Goal: Task Accomplishment & Management: Manage account settings

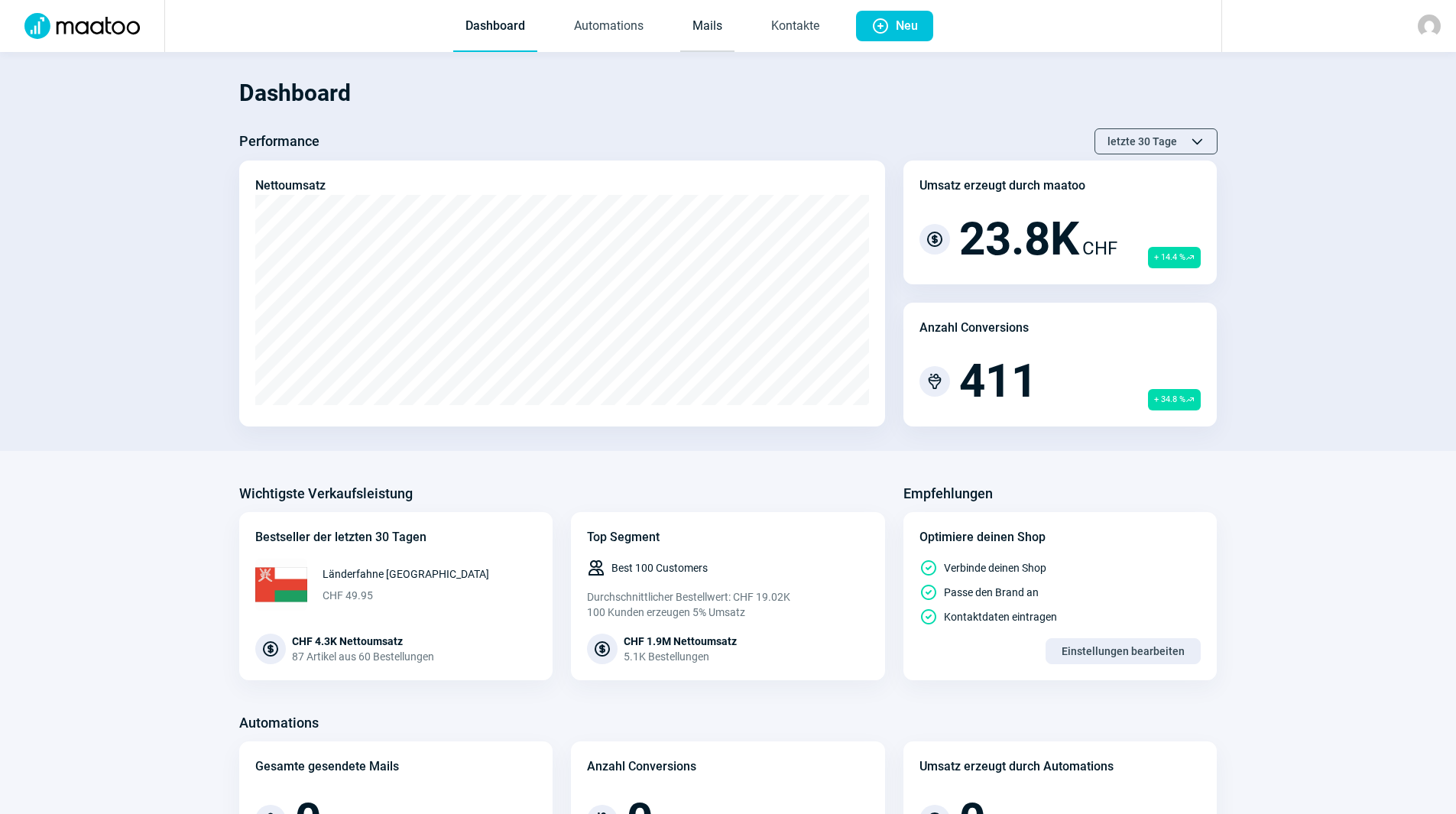
click at [701, 31] on link "Mails" at bounding box center [707, 27] width 55 height 50
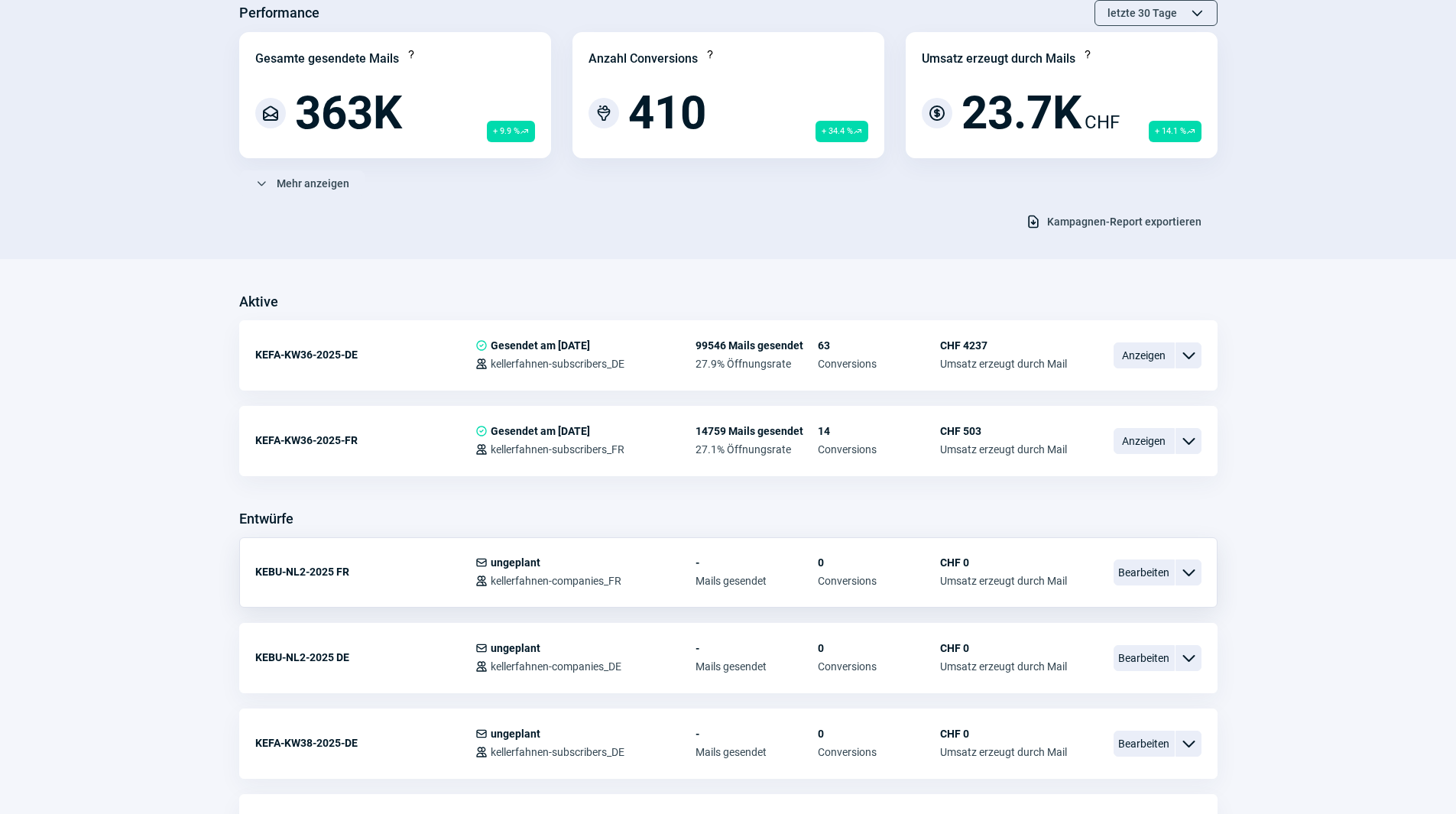
scroll to position [151, 0]
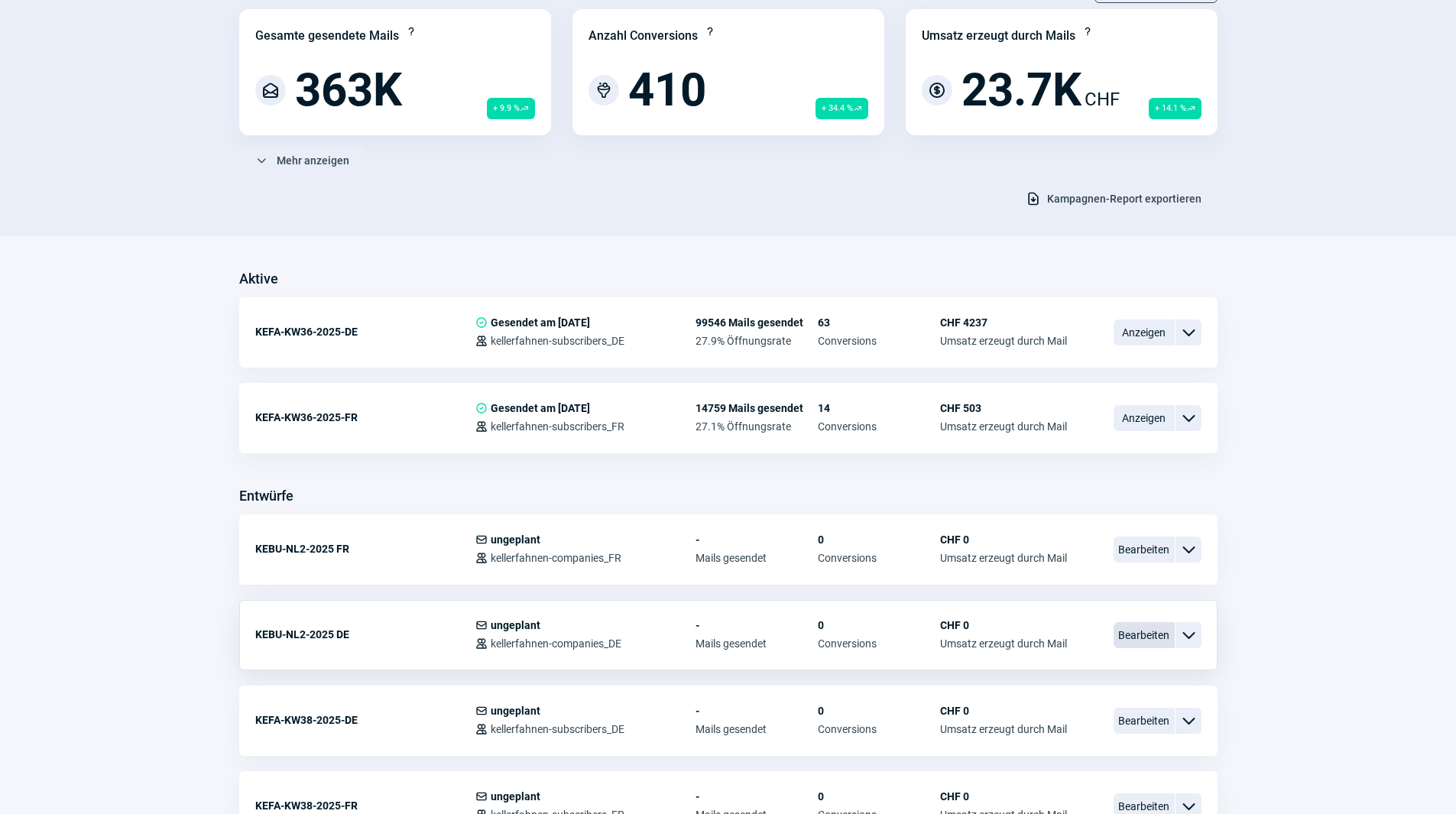
click at [1152, 642] on span "Bearbeiten" at bounding box center [1144, 635] width 61 height 26
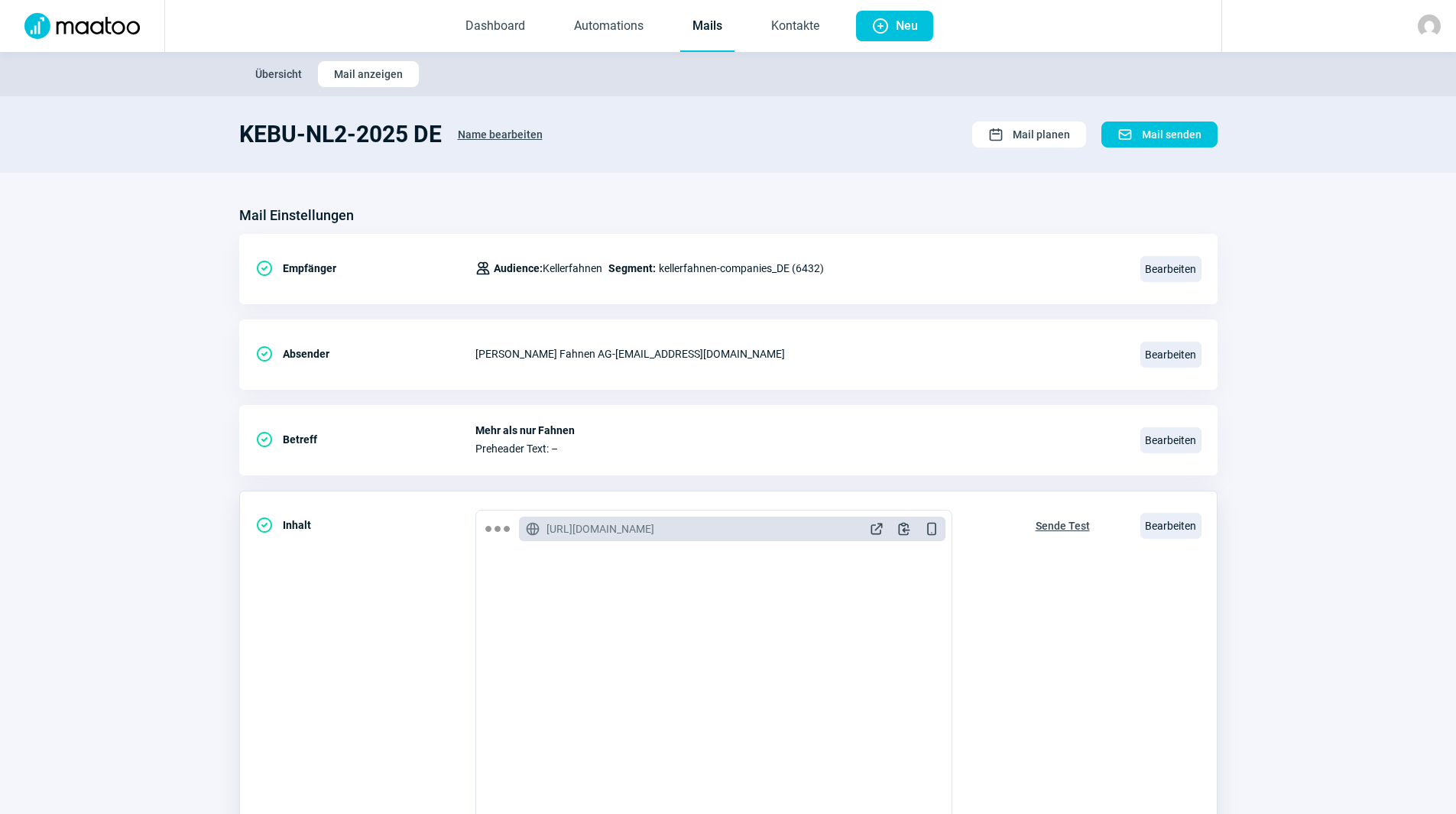
scroll to position [1141, 0]
click at [771, 29] on link "Kontakte" at bounding box center [795, 27] width 72 height 50
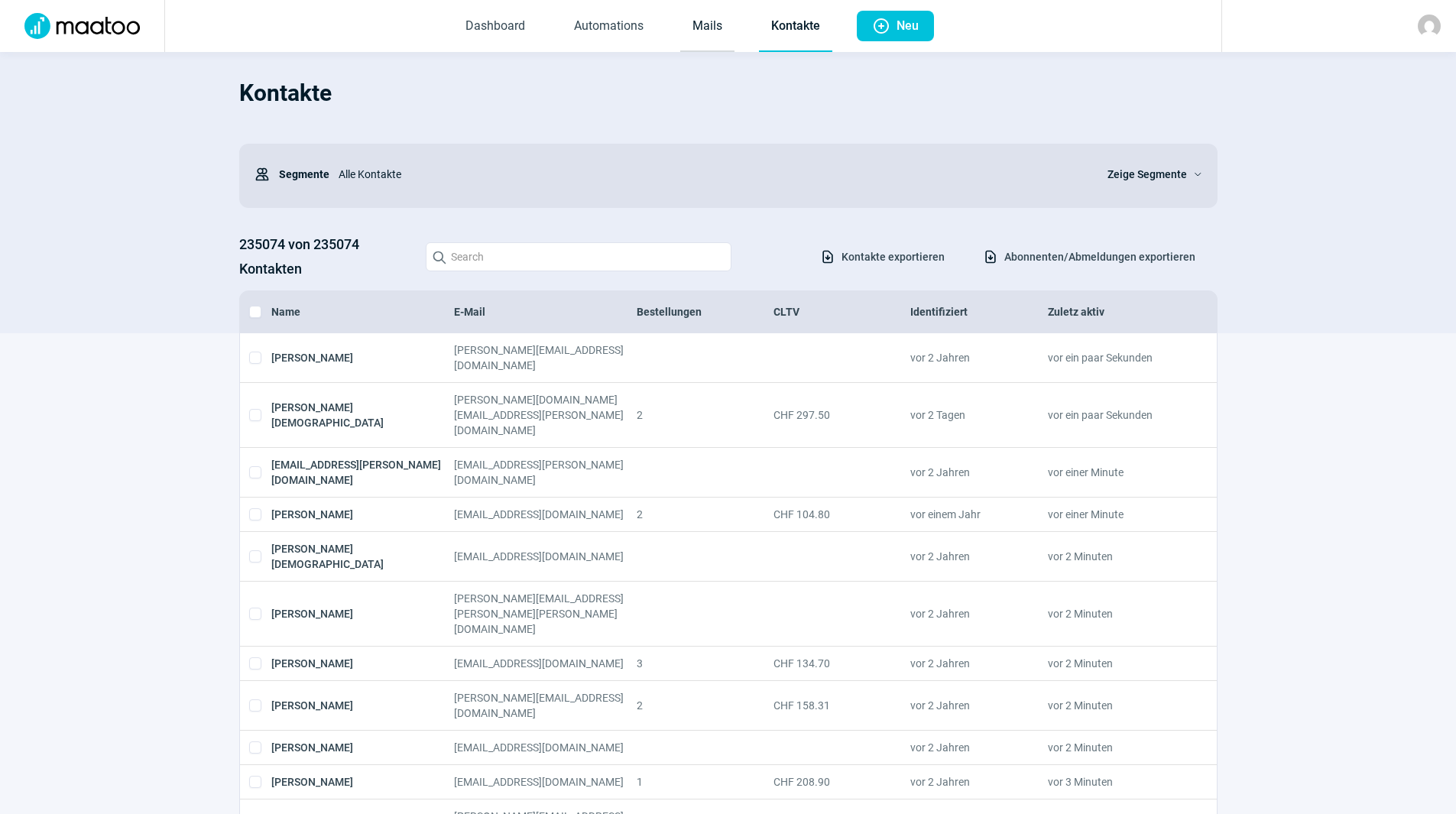
click at [719, 38] on link "Mails" at bounding box center [707, 27] width 55 height 50
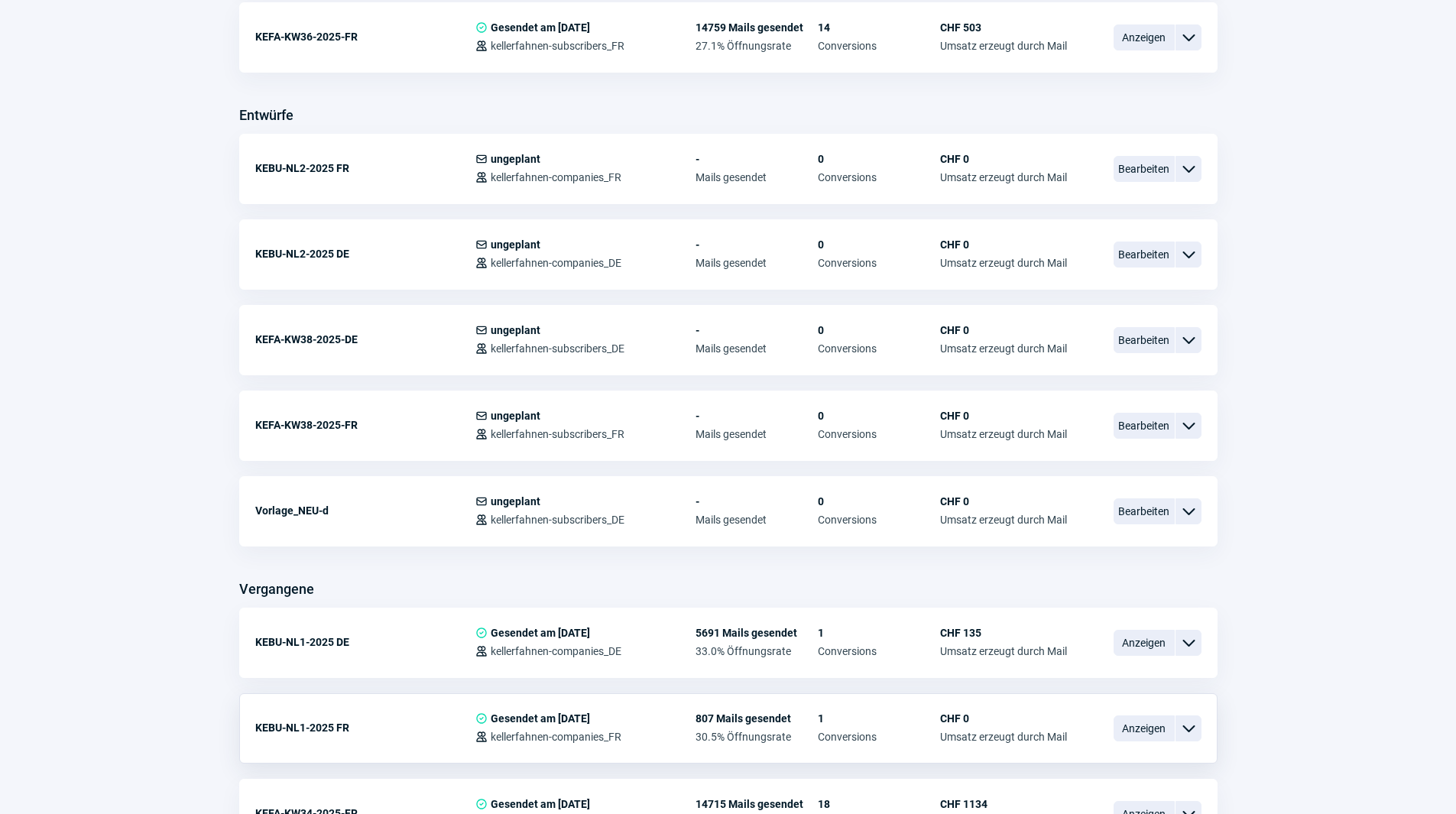
scroll to position [533, 0]
click at [1155, 637] on span "Anzeigen" at bounding box center [1144, 641] width 61 height 26
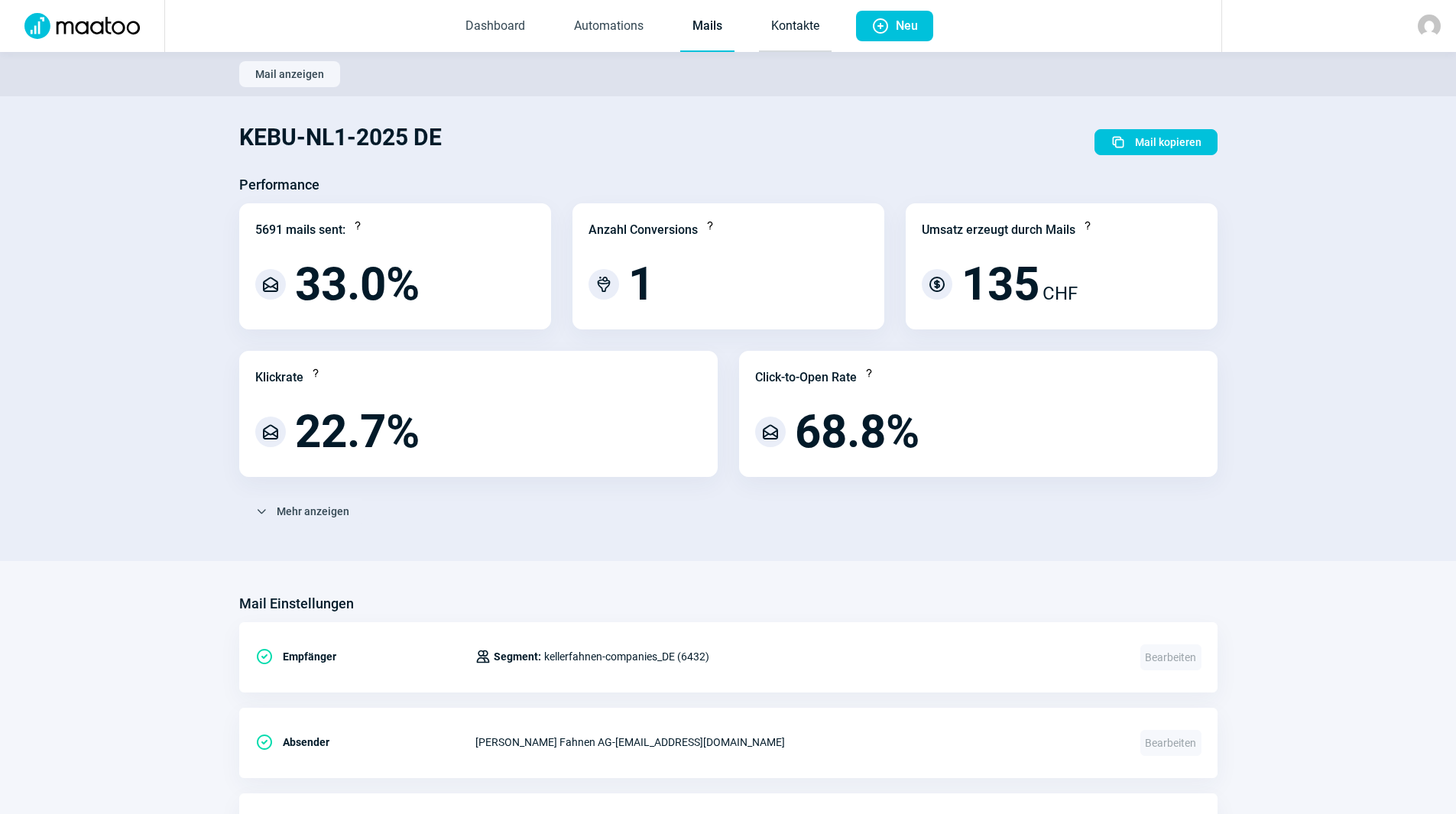
click at [793, 18] on link "Kontakte" at bounding box center [795, 27] width 72 height 50
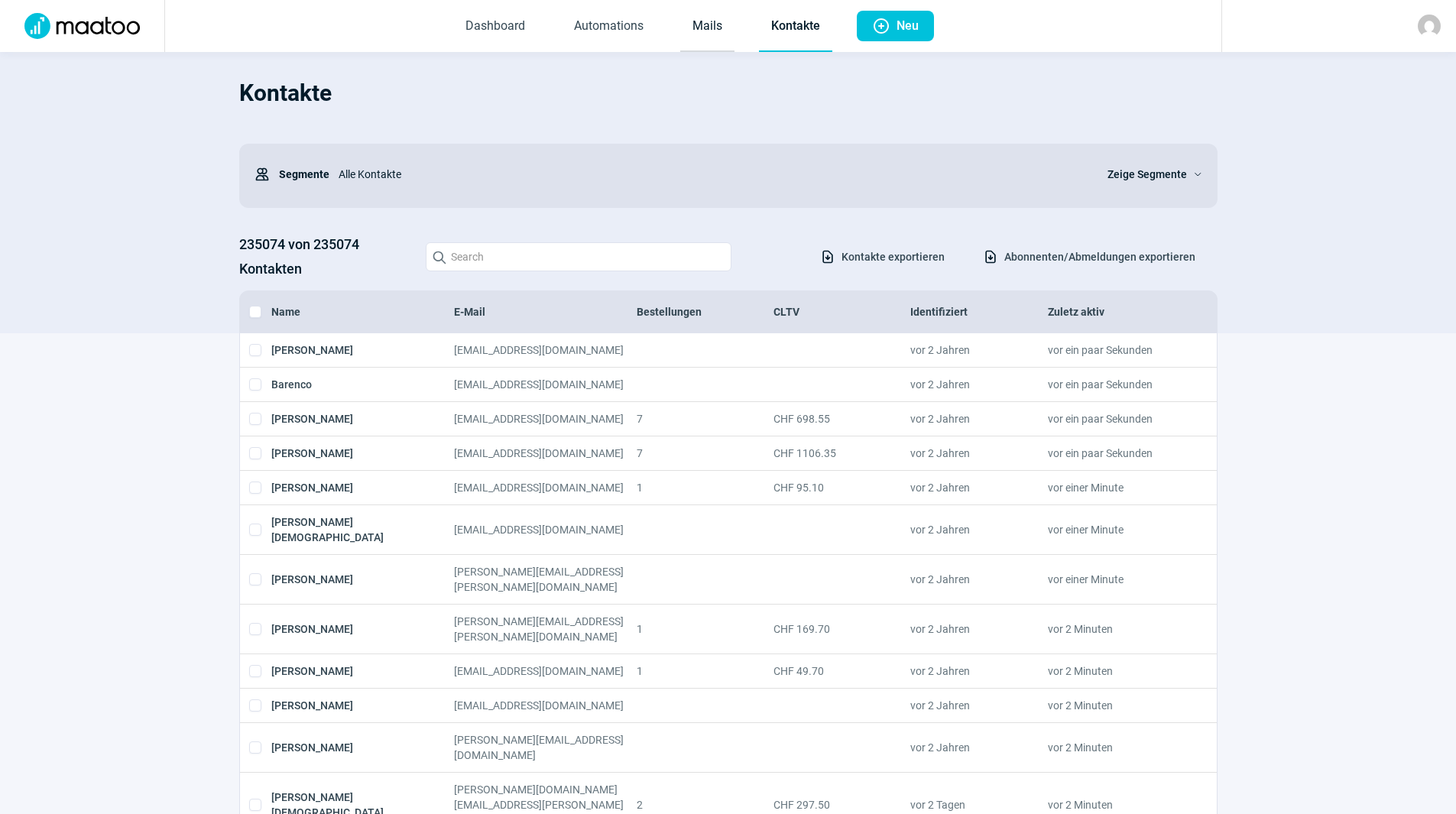
click at [694, 16] on link "Mails" at bounding box center [707, 27] width 55 height 50
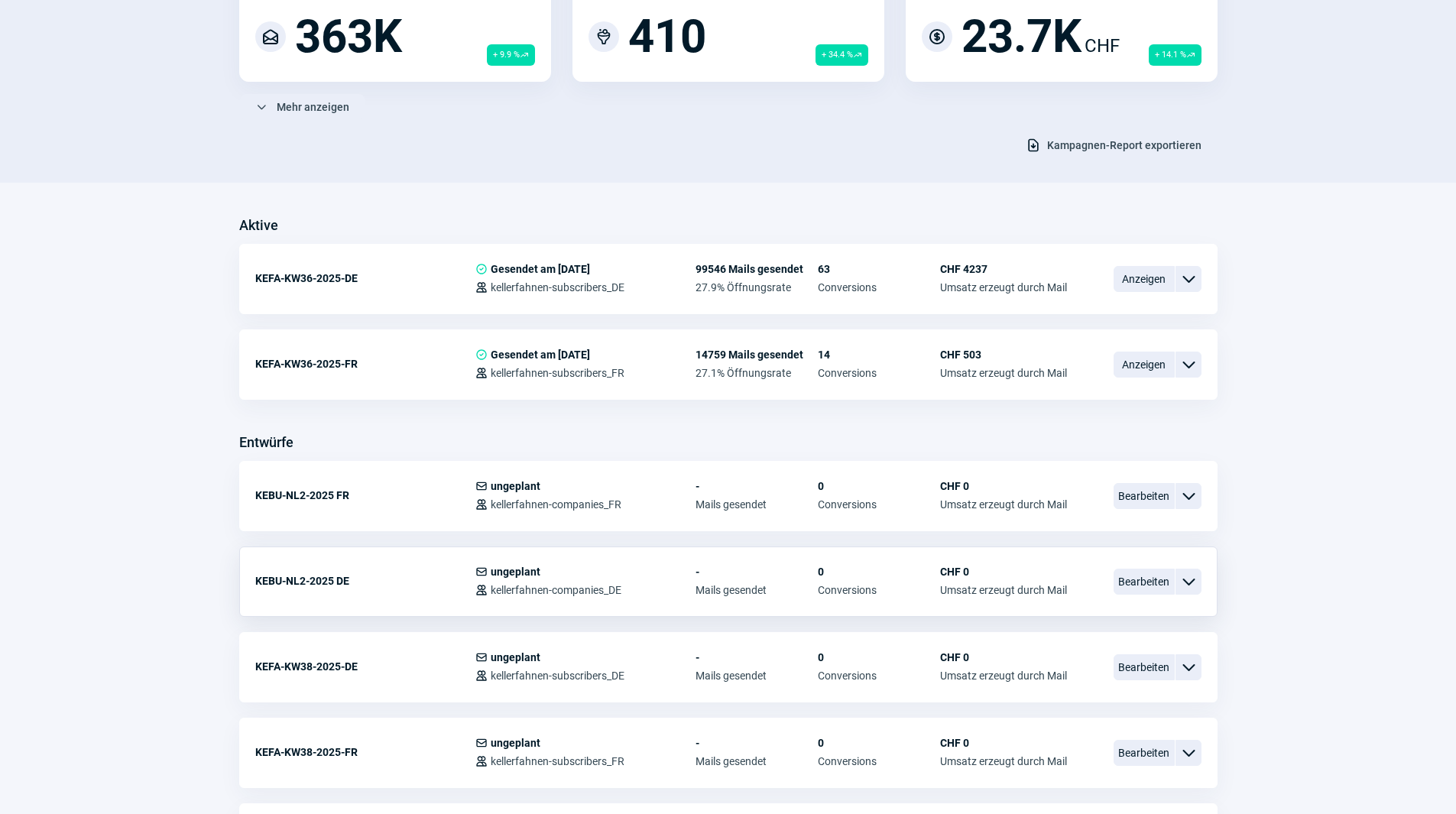
scroll to position [229, 0]
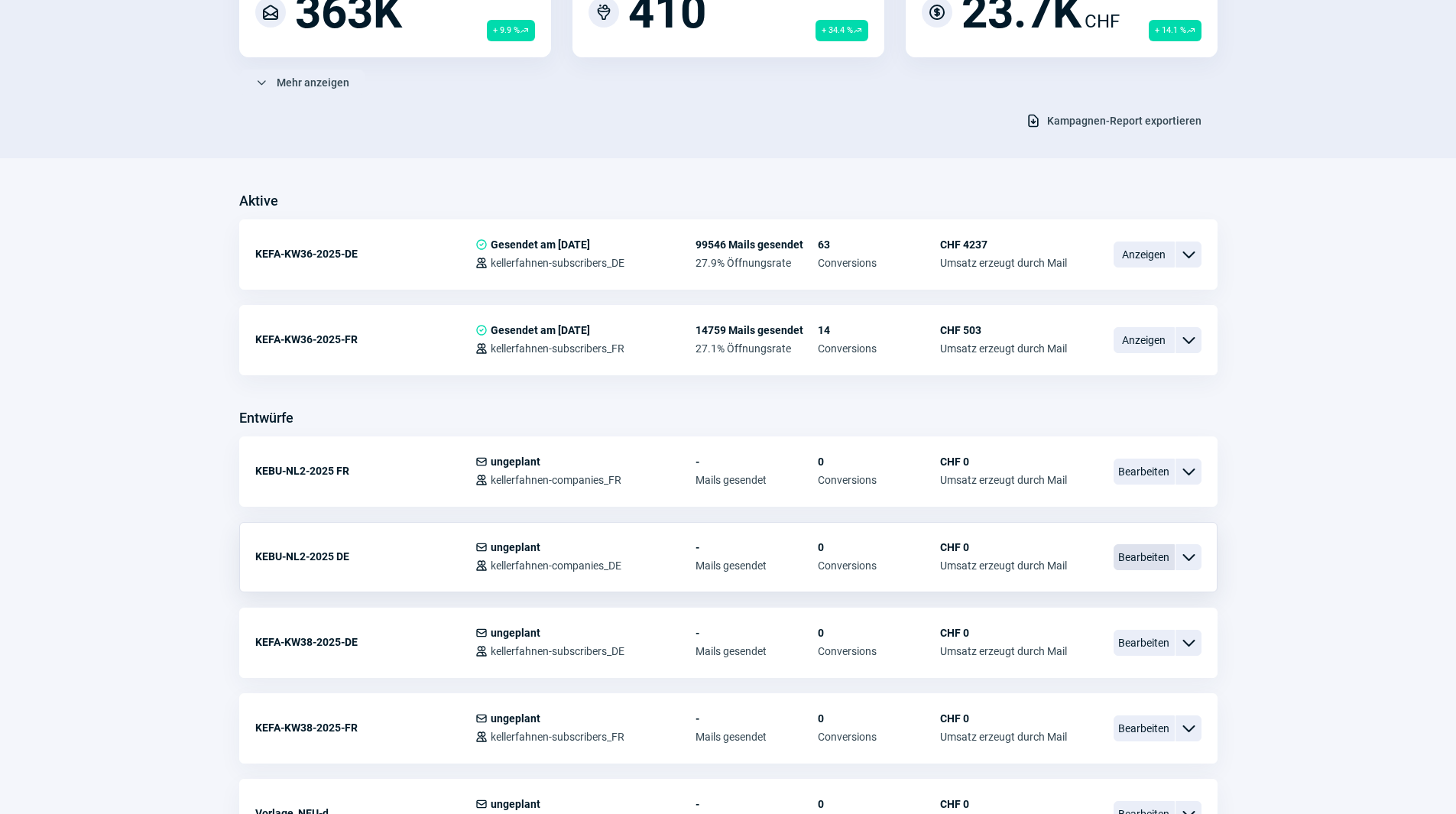
click at [1155, 564] on span "Bearbeiten" at bounding box center [1144, 557] width 61 height 26
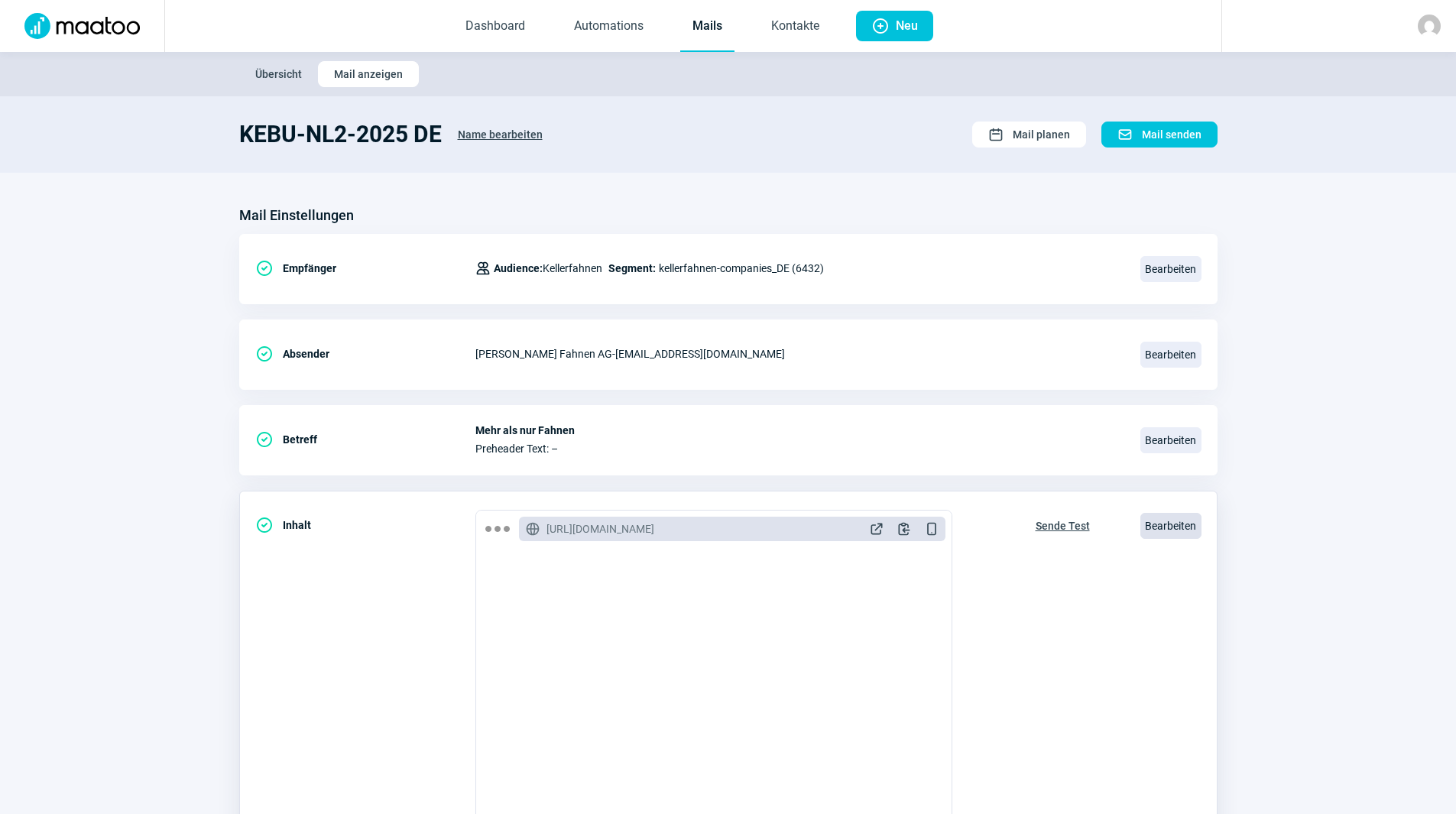
click at [1168, 523] on span "Bearbeiten" at bounding box center [1171, 526] width 61 height 26
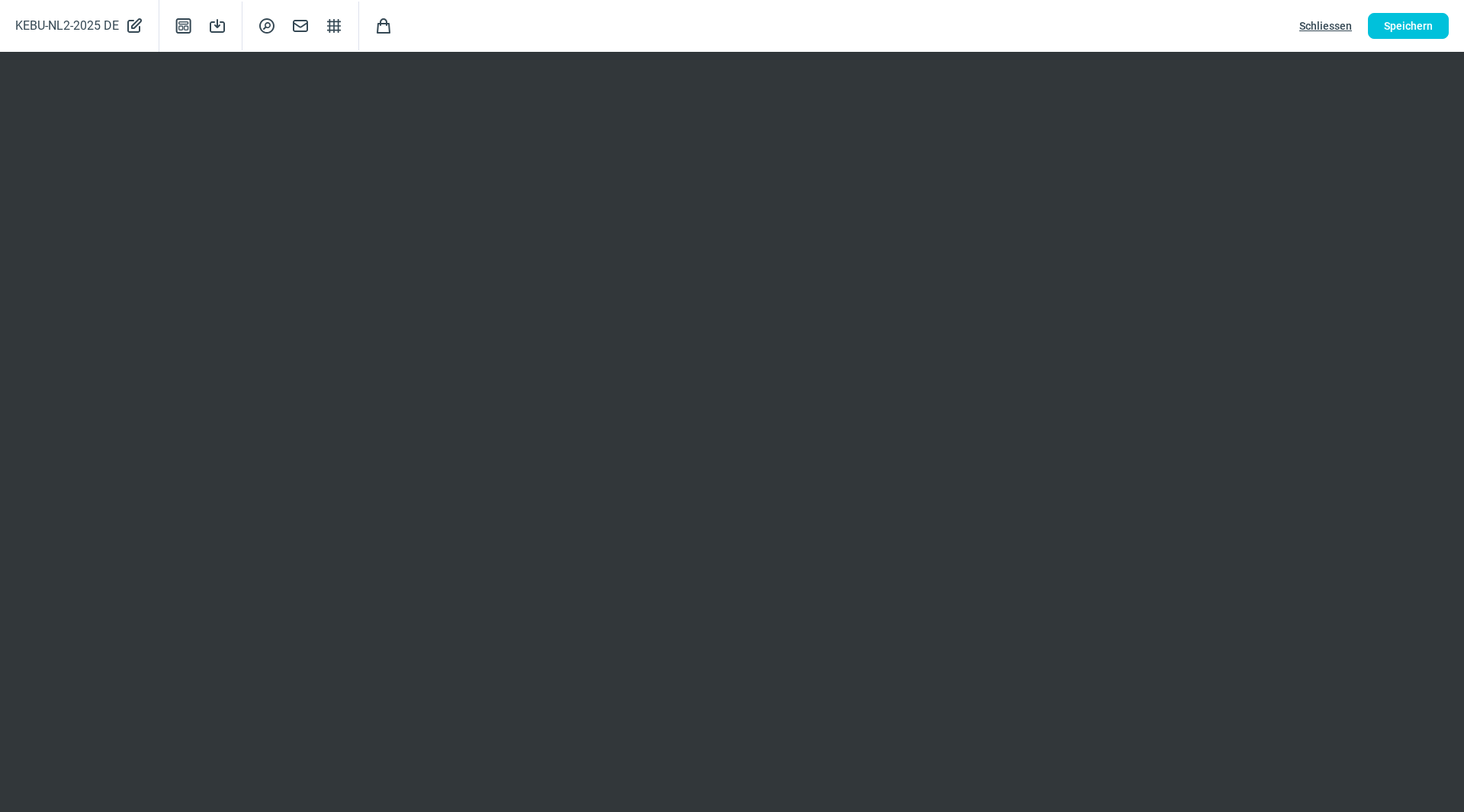
click at [1210, 38] on div "KEBU-NL2-2025 DE PencilAlt icon Template icon Save icon SearchCircle icon Mail …" at bounding box center [732, 26] width 1464 height 52
click at [1397, 32] on span "Speichern" at bounding box center [1409, 25] width 49 height 24
click at [1409, 21] on span "Speichern" at bounding box center [1409, 25] width 49 height 24
click at [1322, 28] on span "Schliessen" at bounding box center [1326, 25] width 53 height 24
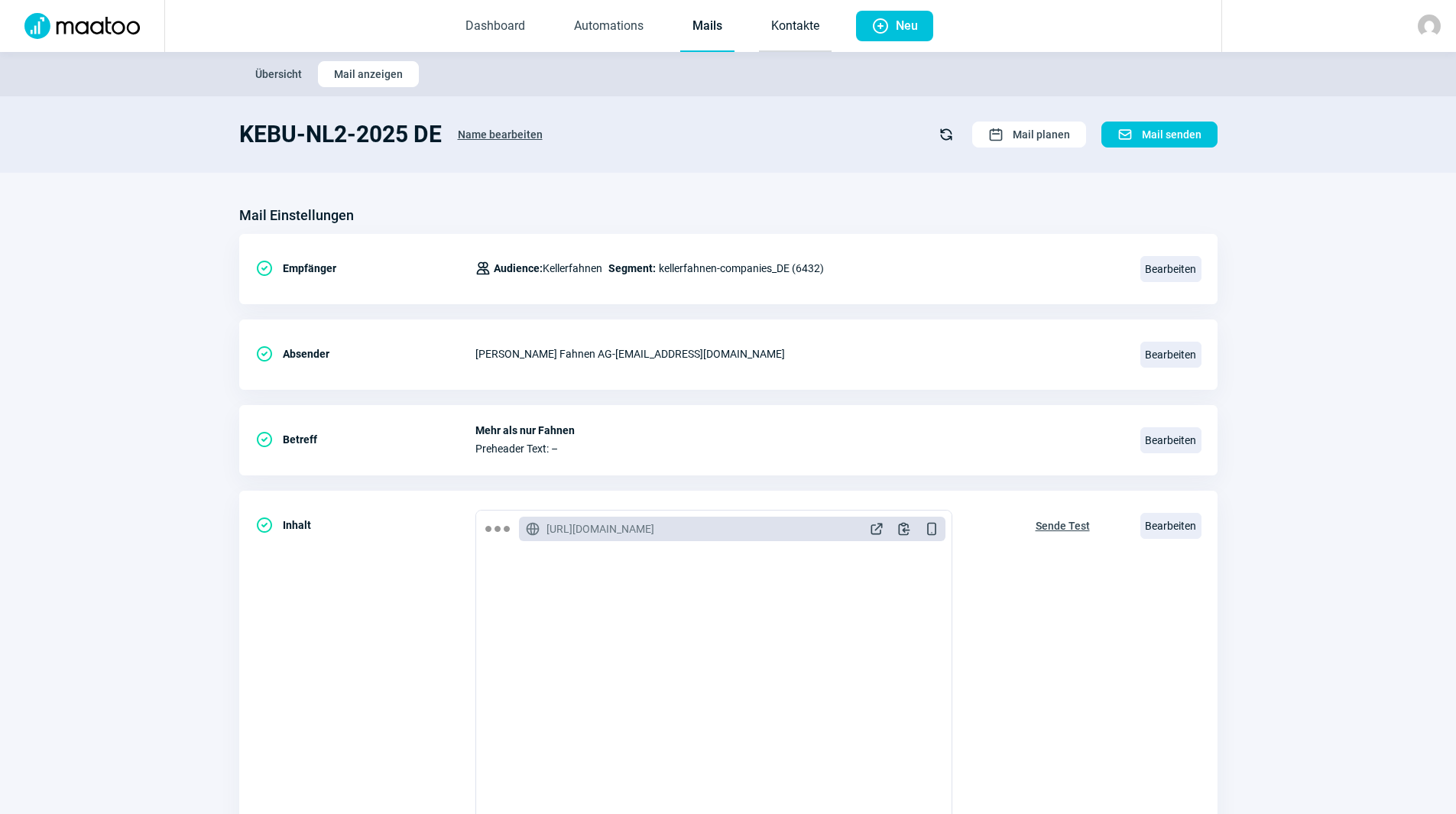
click at [805, 35] on link "Kontakte" at bounding box center [795, 27] width 72 height 50
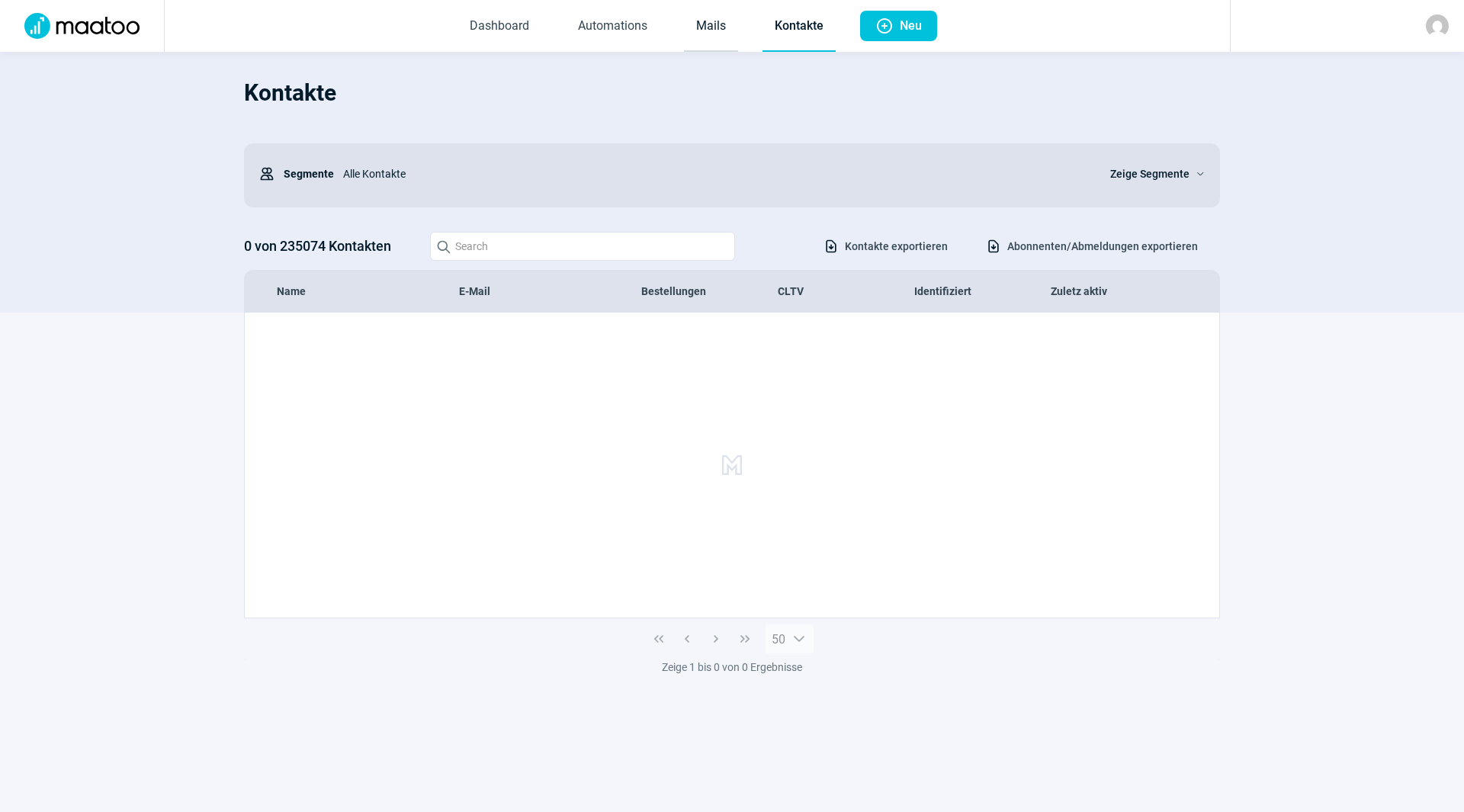
click at [730, 23] on link "Mails" at bounding box center [711, 27] width 54 height 50
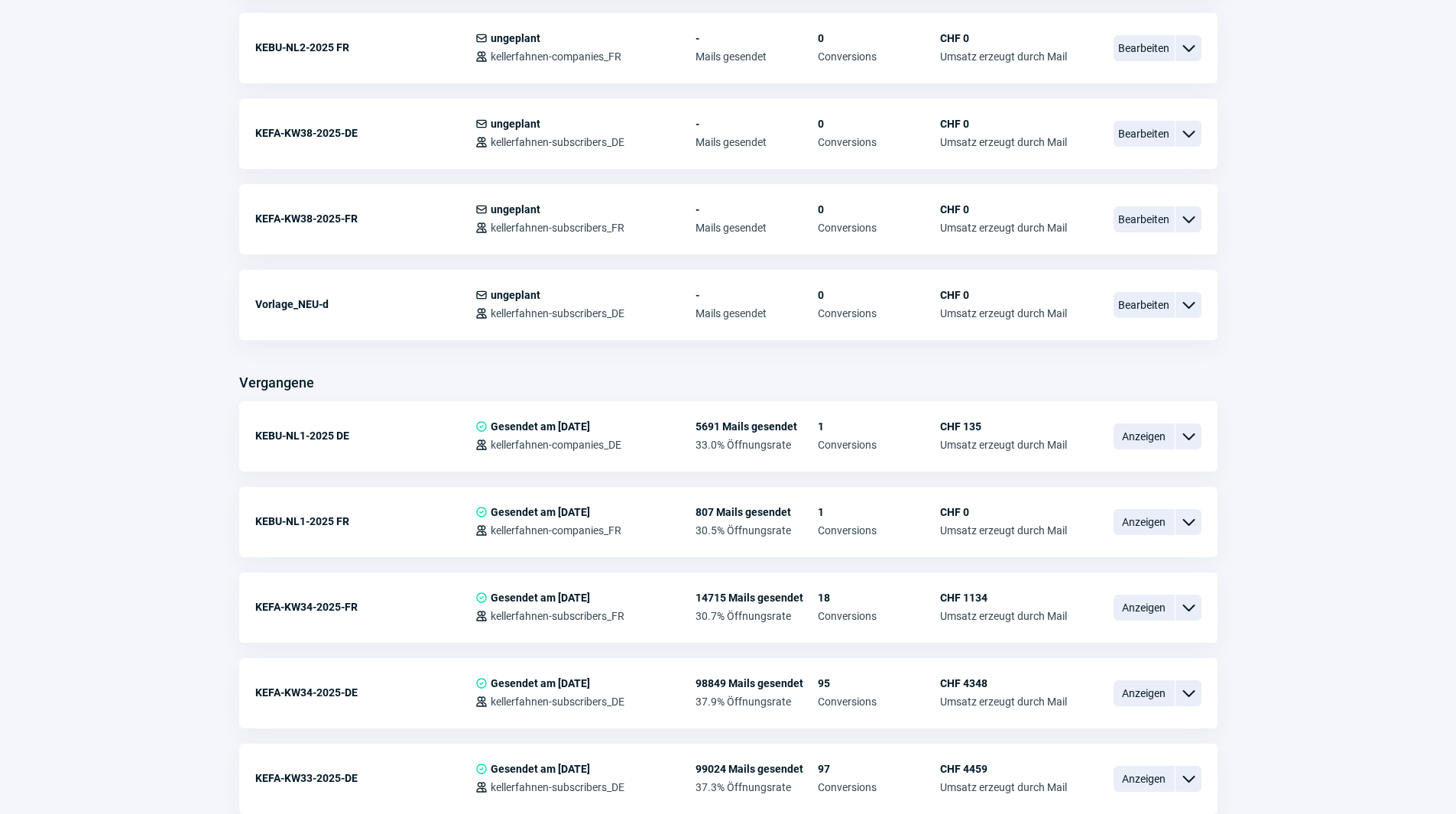
scroll to position [764, 0]
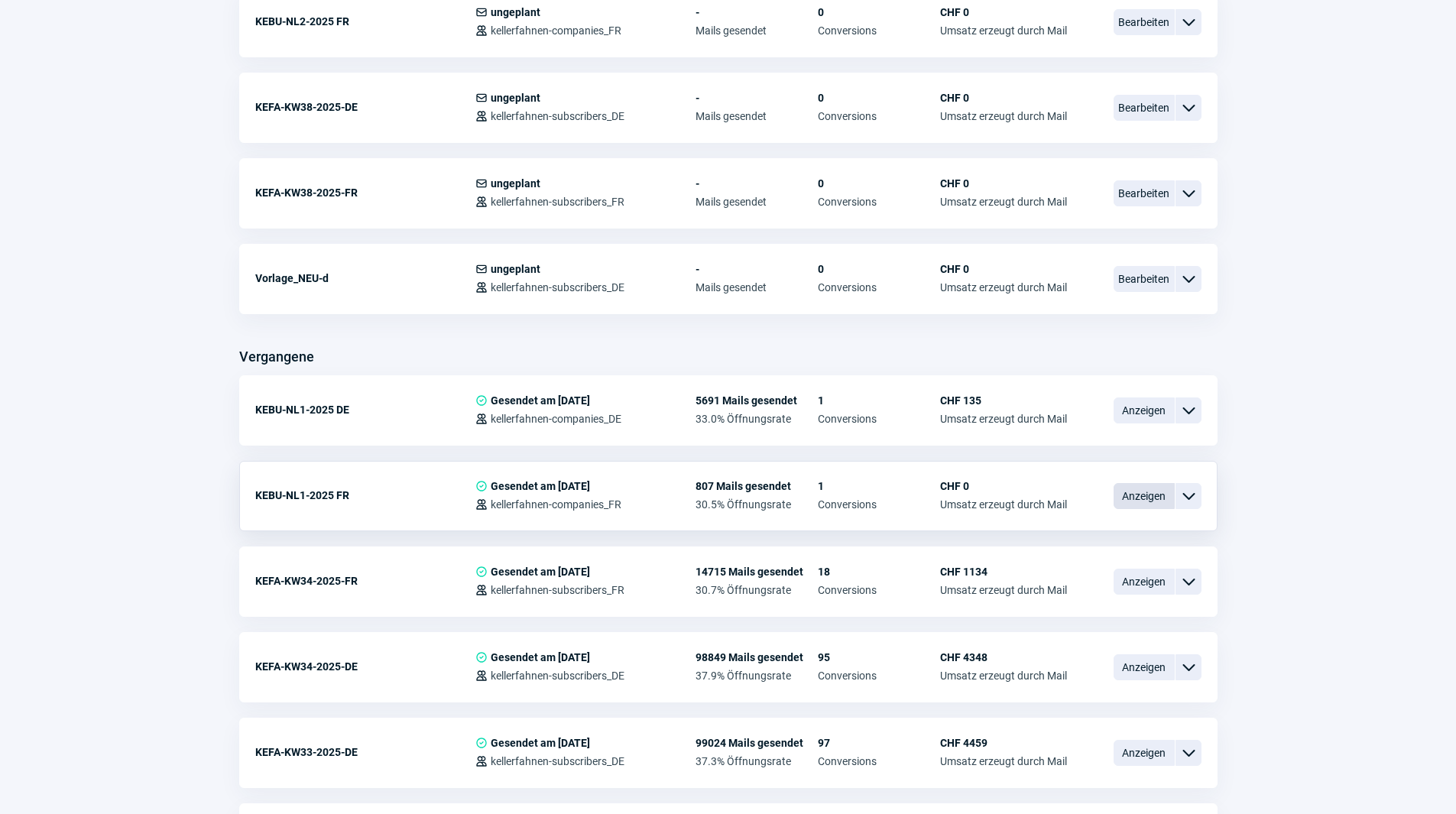
click at [1147, 496] on span "Anzeigen" at bounding box center [1144, 496] width 61 height 26
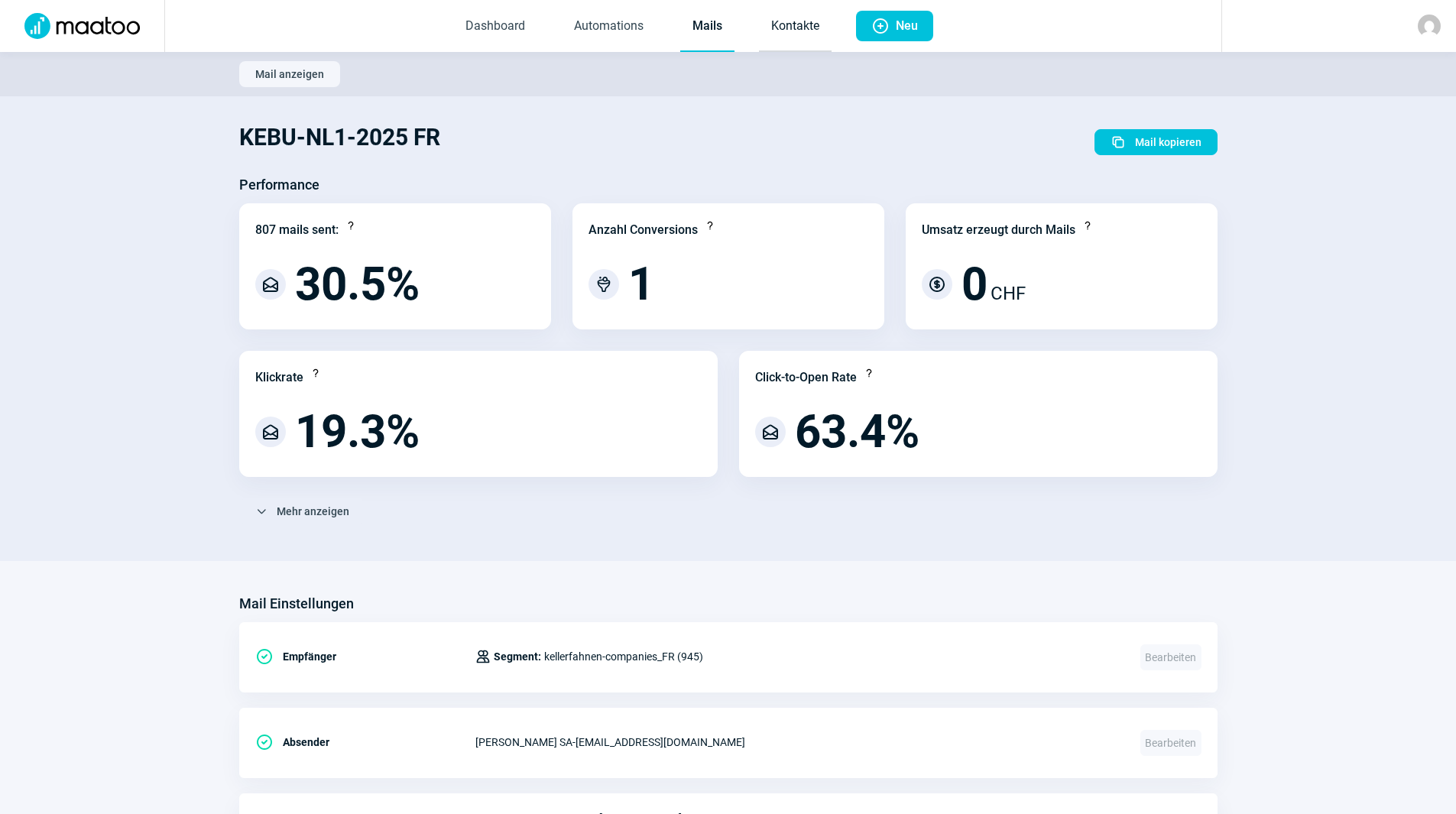
click at [792, 9] on link "Kontakte" at bounding box center [795, 27] width 72 height 50
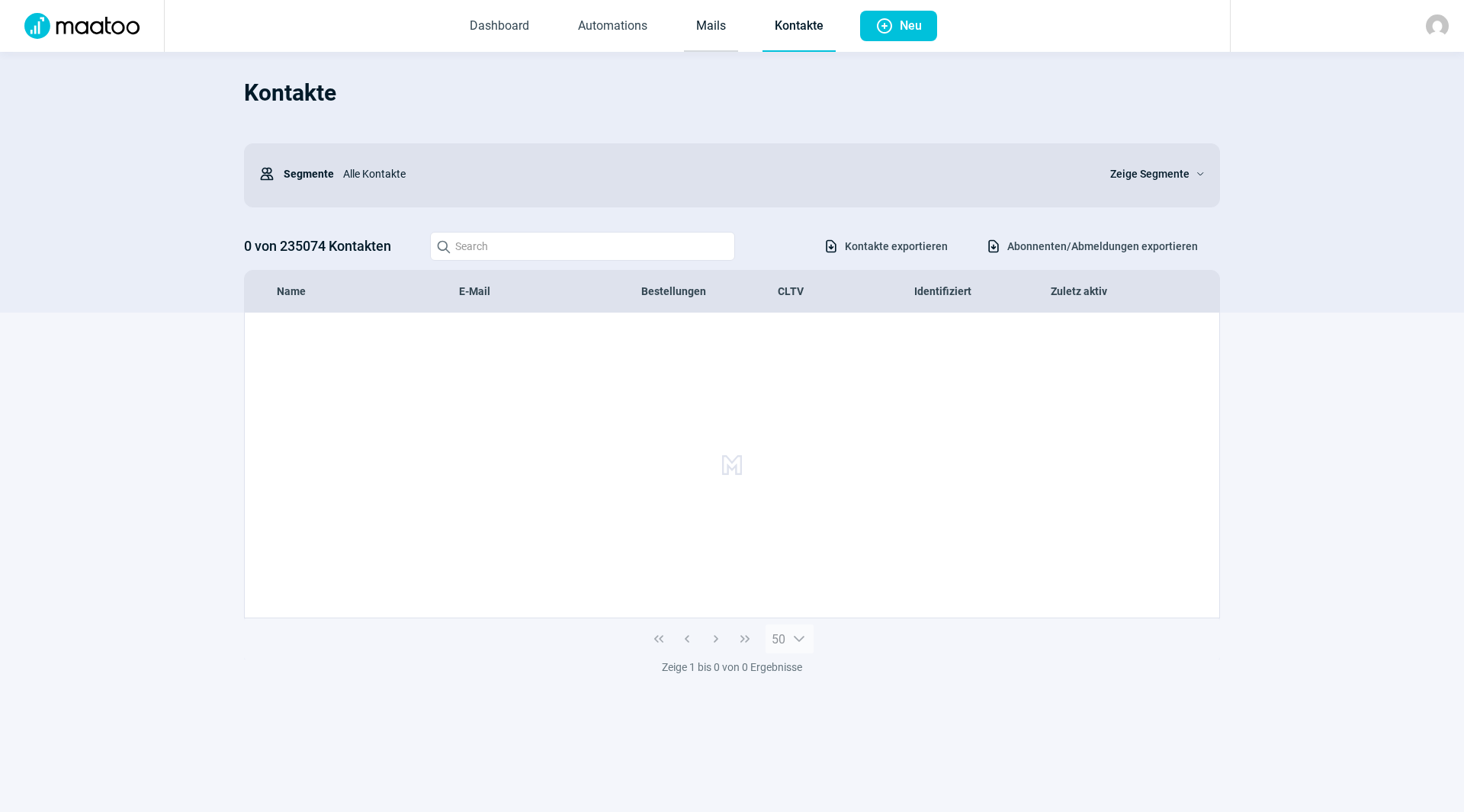
click at [701, 30] on link "Mails" at bounding box center [711, 27] width 54 height 50
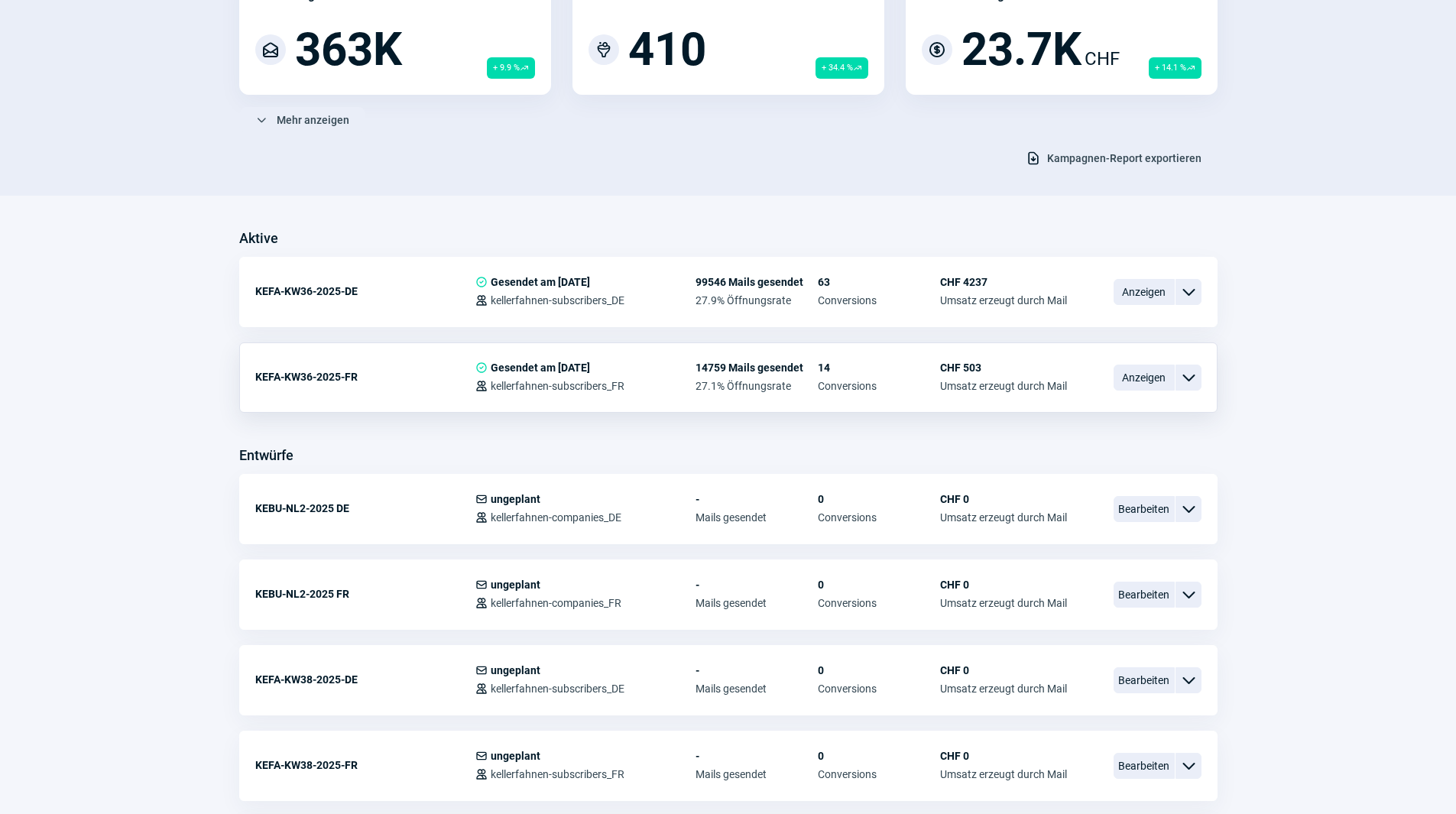
scroll to position [306, 0]
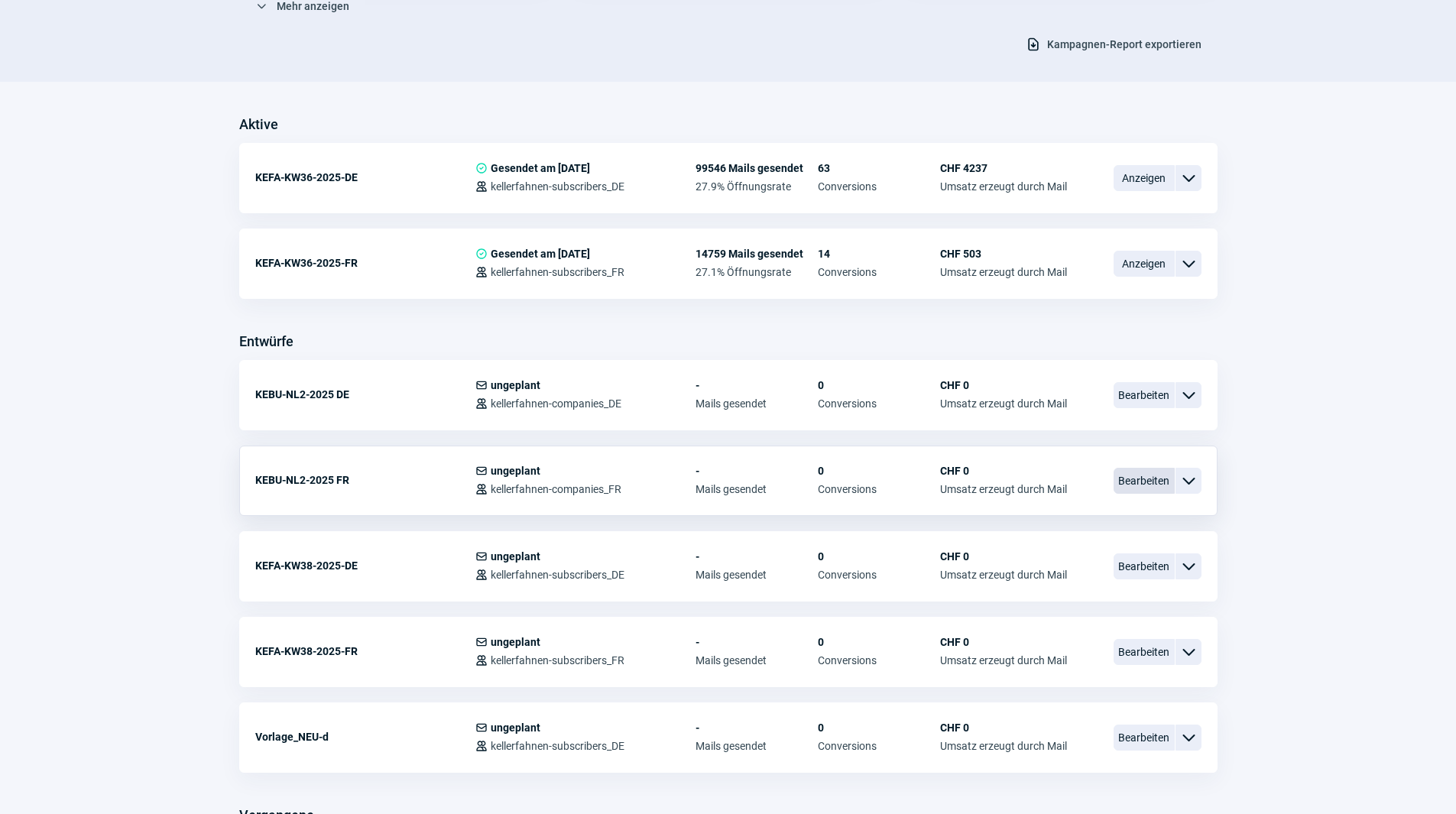
click at [1157, 481] on span "Bearbeiten" at bounding box center [1144, 481] width 61 height 26
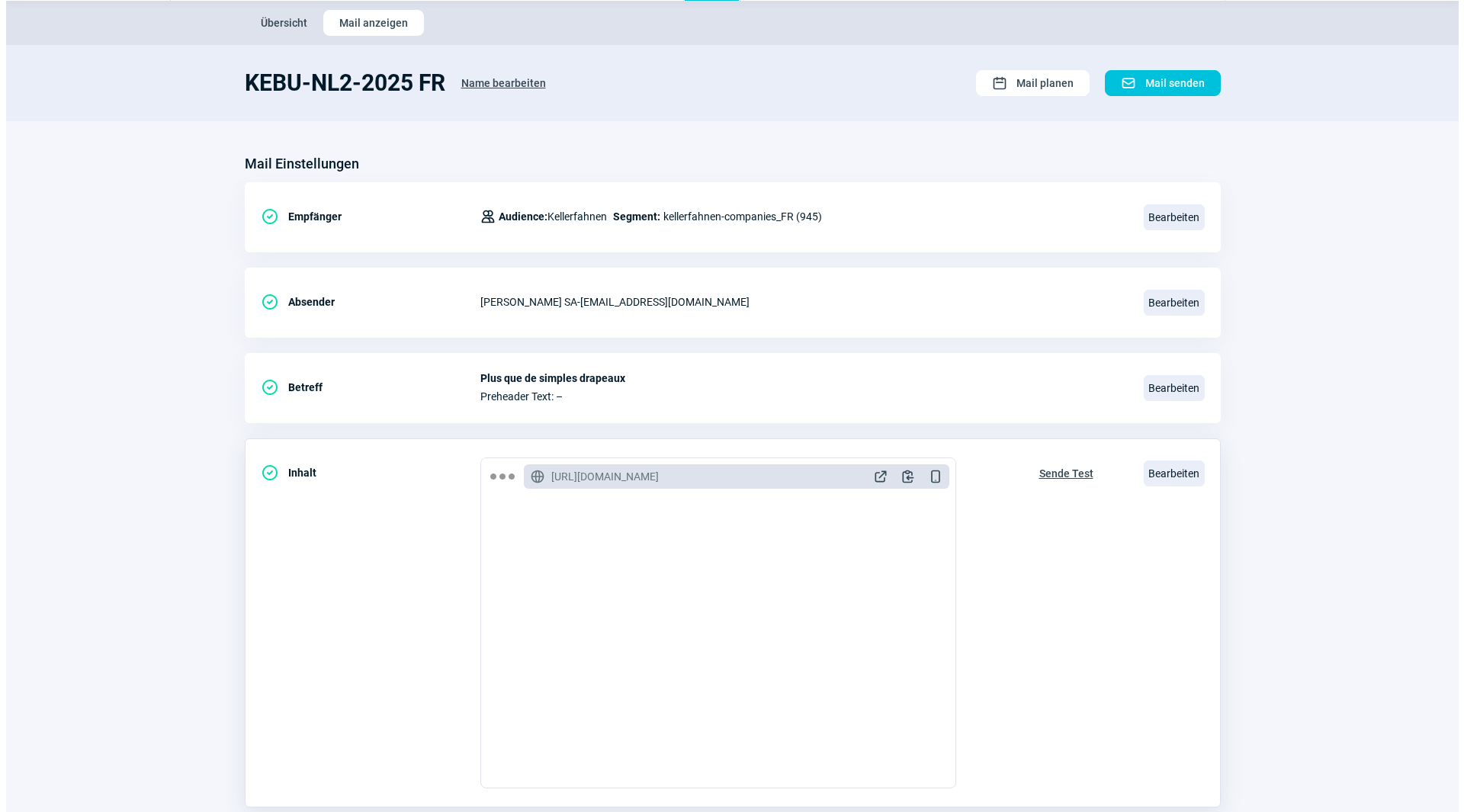
scroll to position [76, 0]
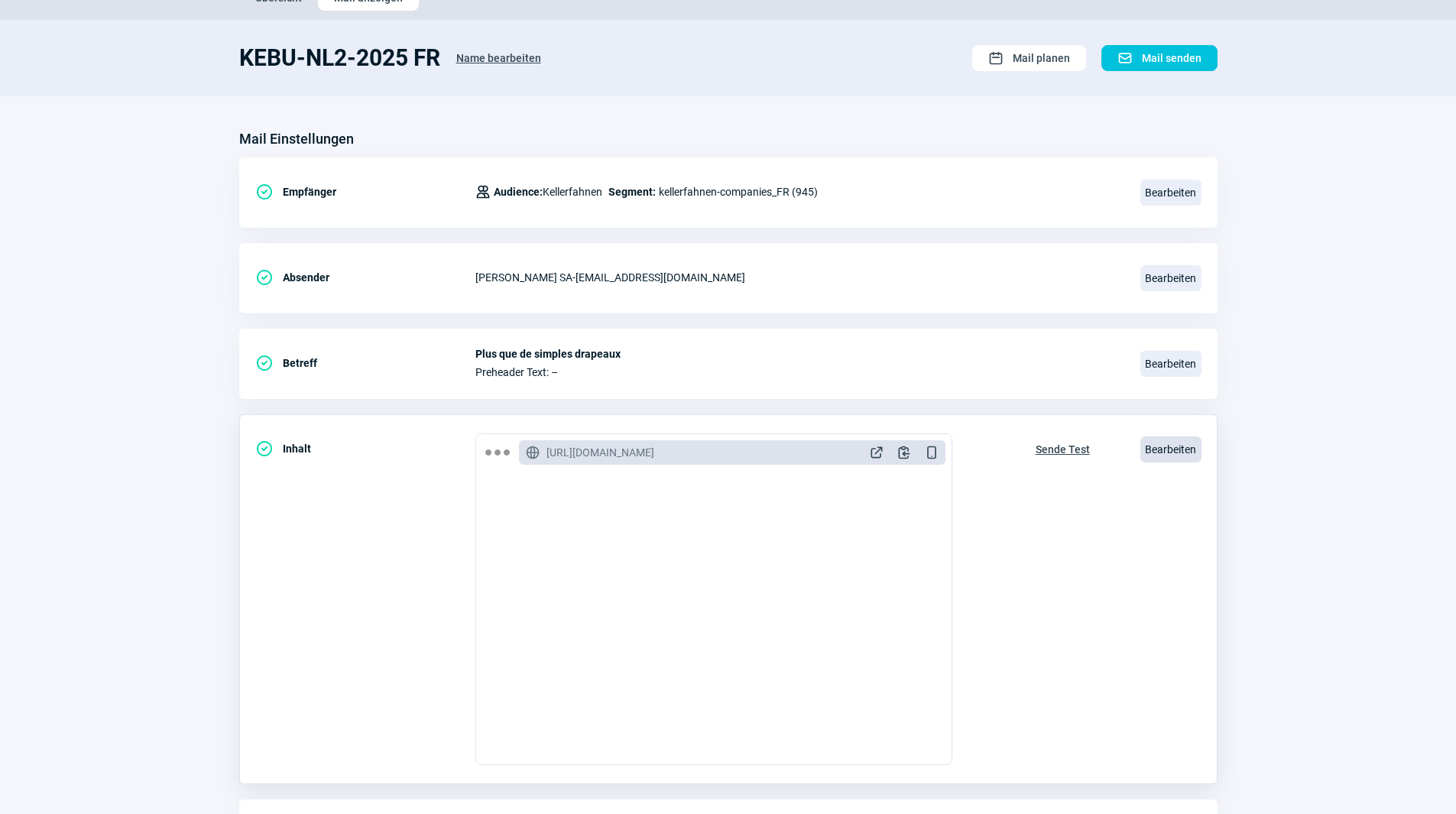
click at [1171, 458] on span "Bearbeiten" at bounding box center [1171, 449] width 61 height 26
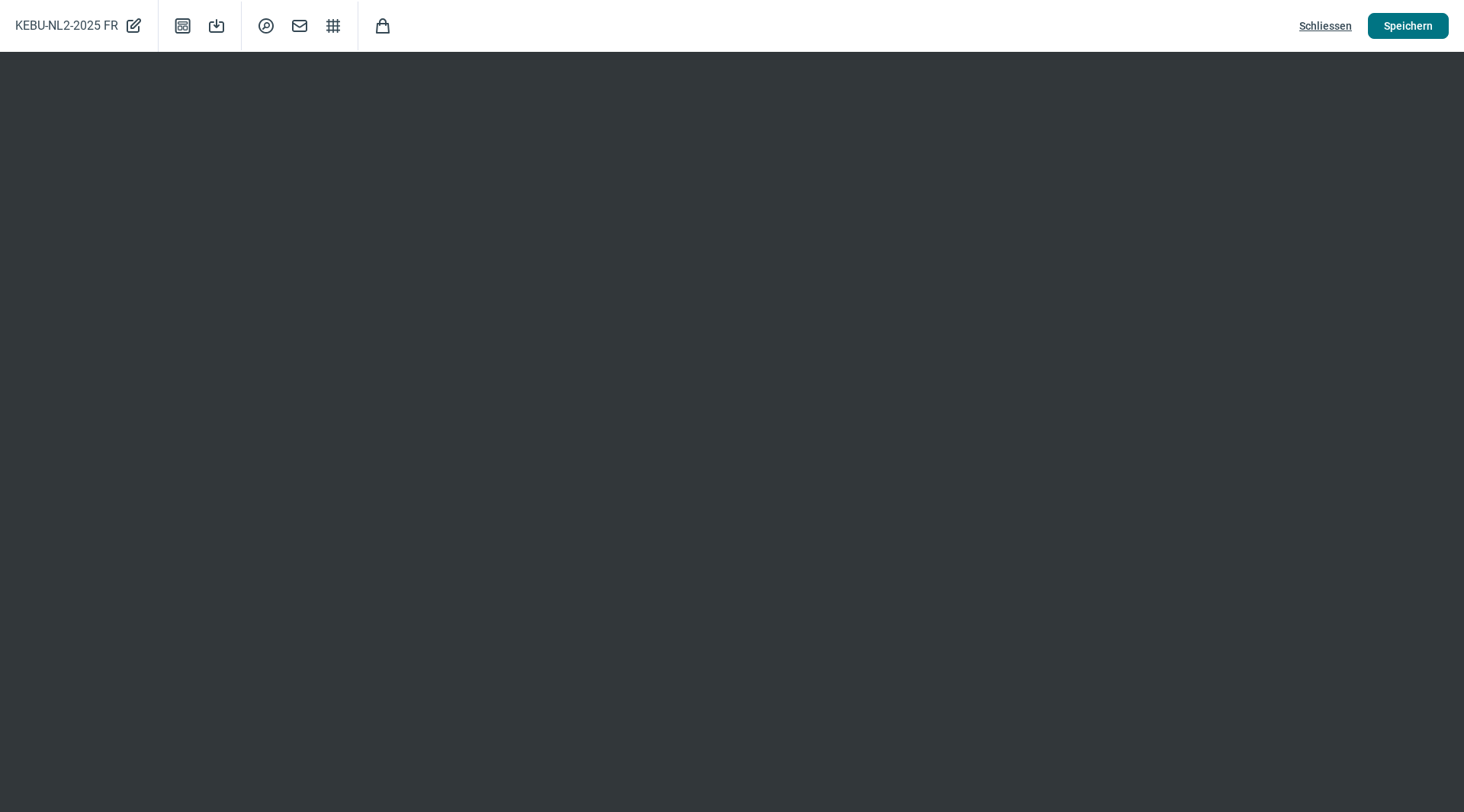
click at [1429, 28] on span "Speichern" at bounding box center [1409, 25] width 49 height 24
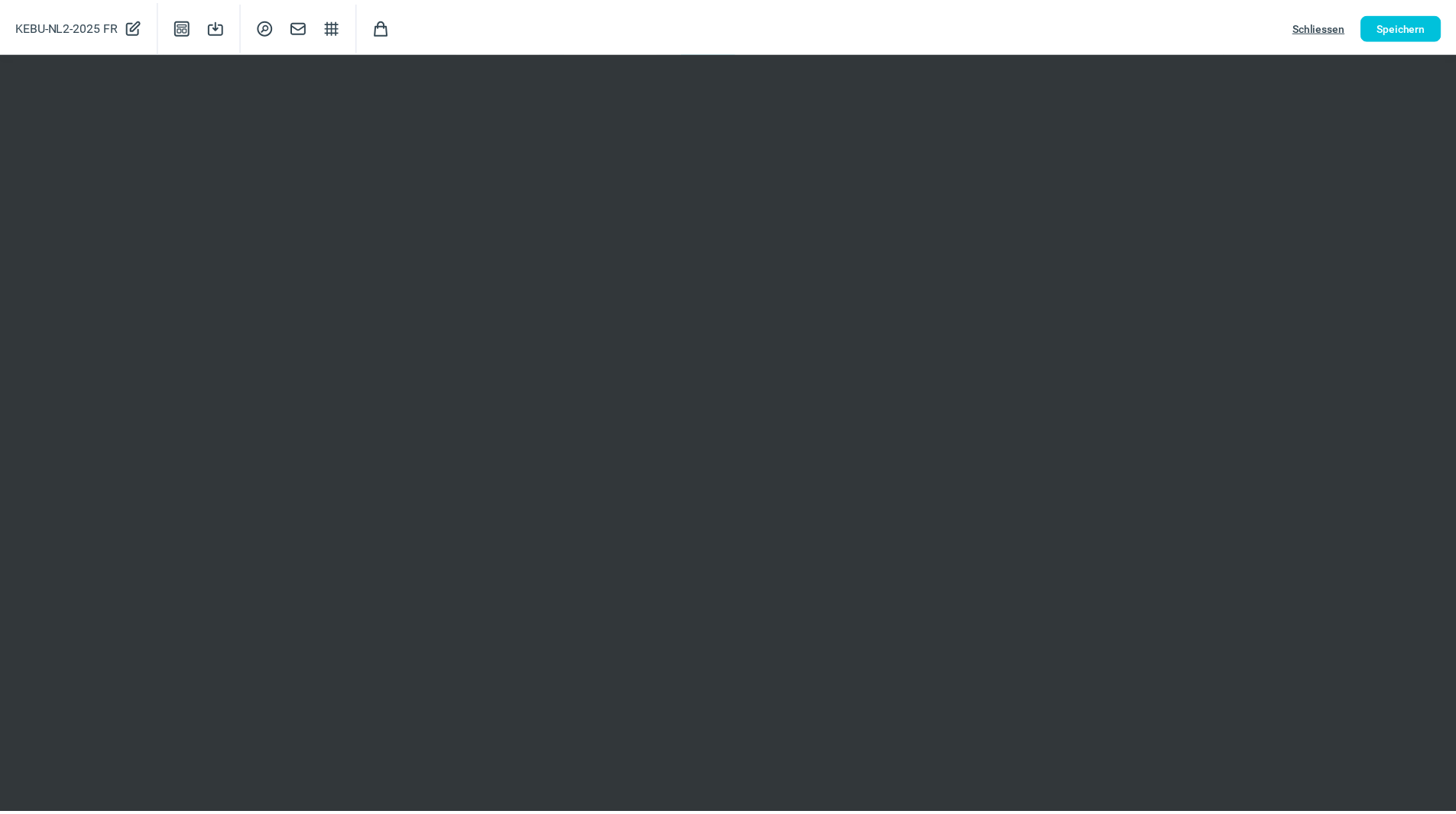
scroll to position [0, 0]
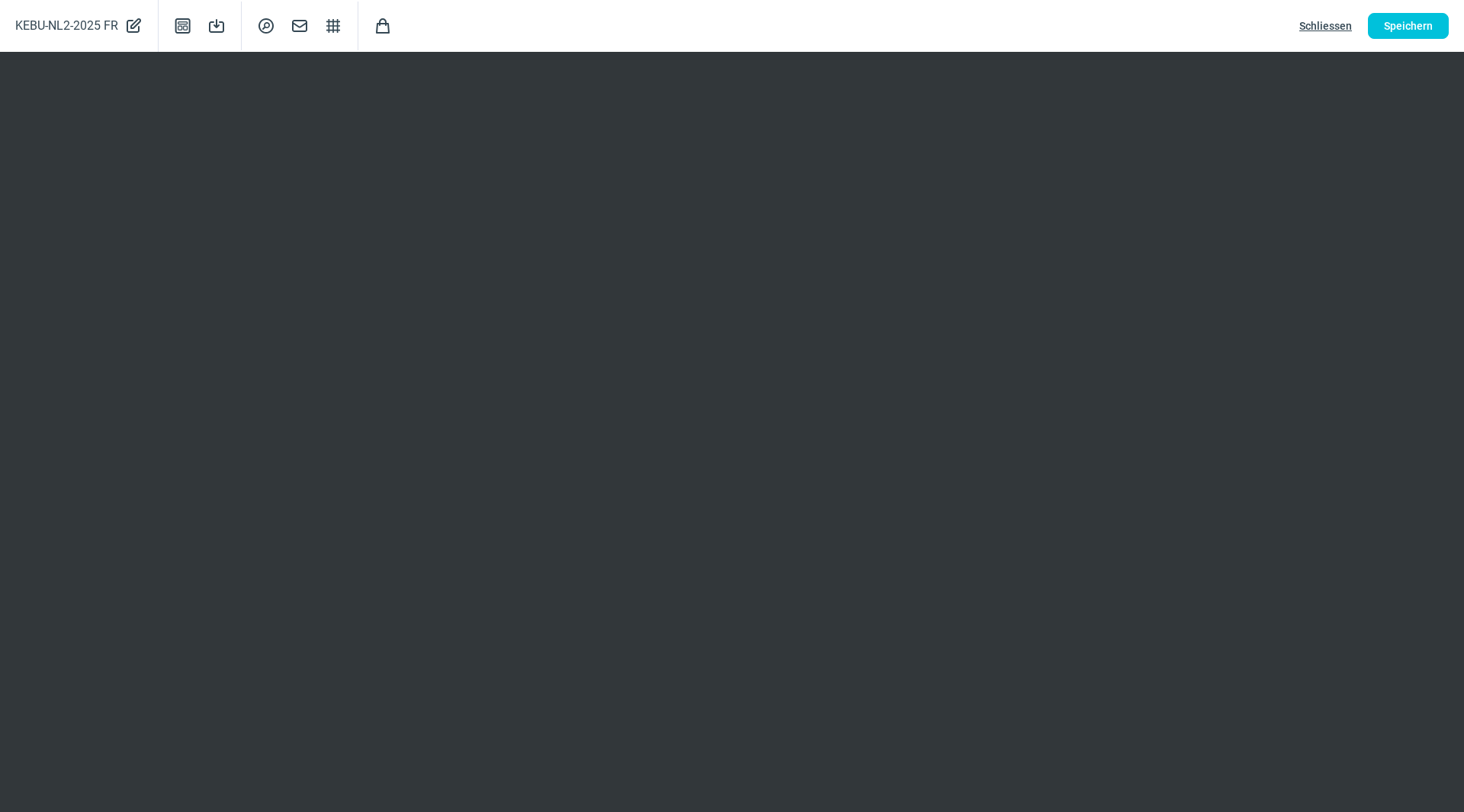
click at [1310, 23] on span "Schliessen" at bounding box center [1326, 25] width 53 height 24
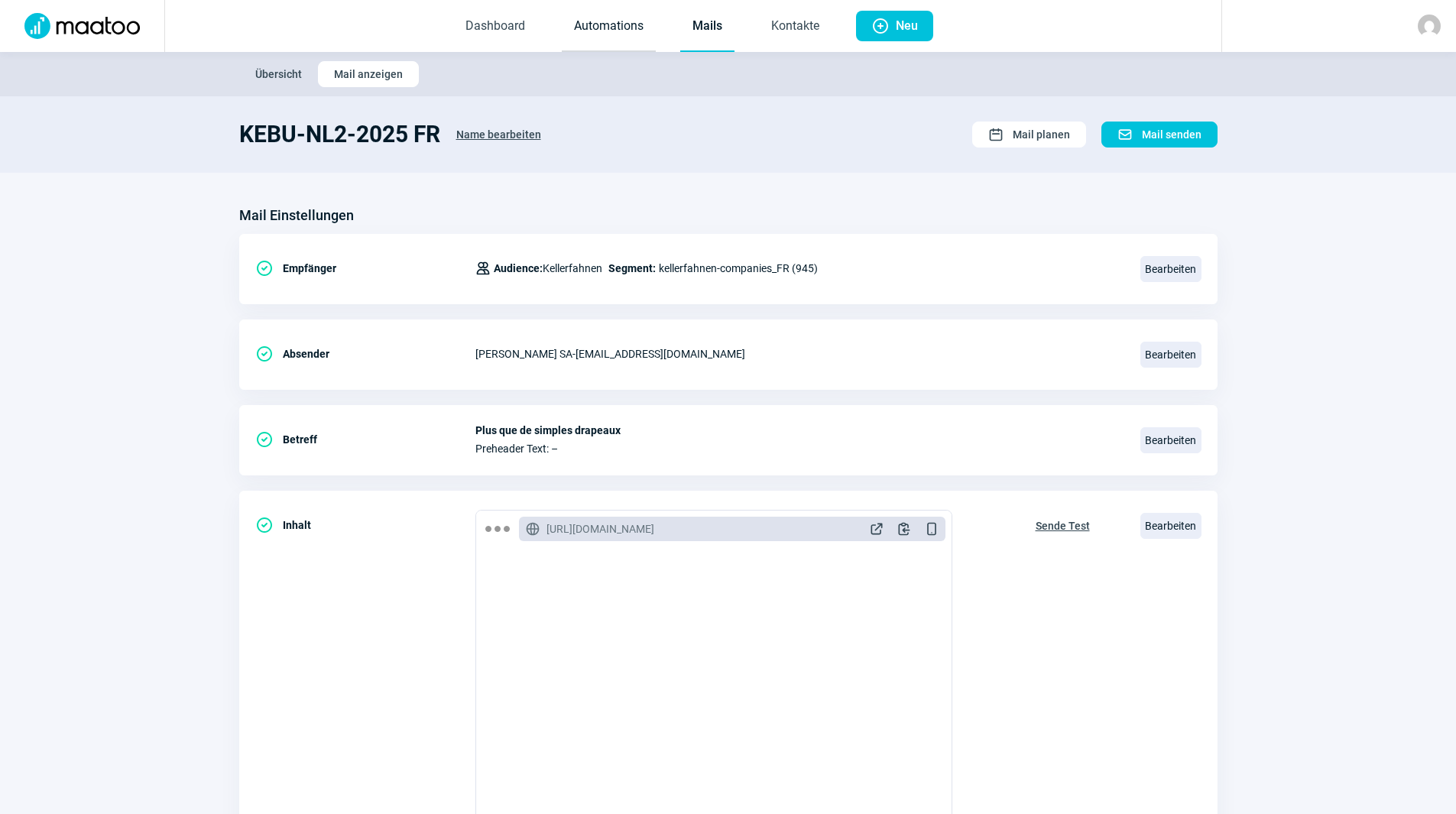
click at [606, 22] on link "Automations" at bounding box center [609, 27] width 94 height 50
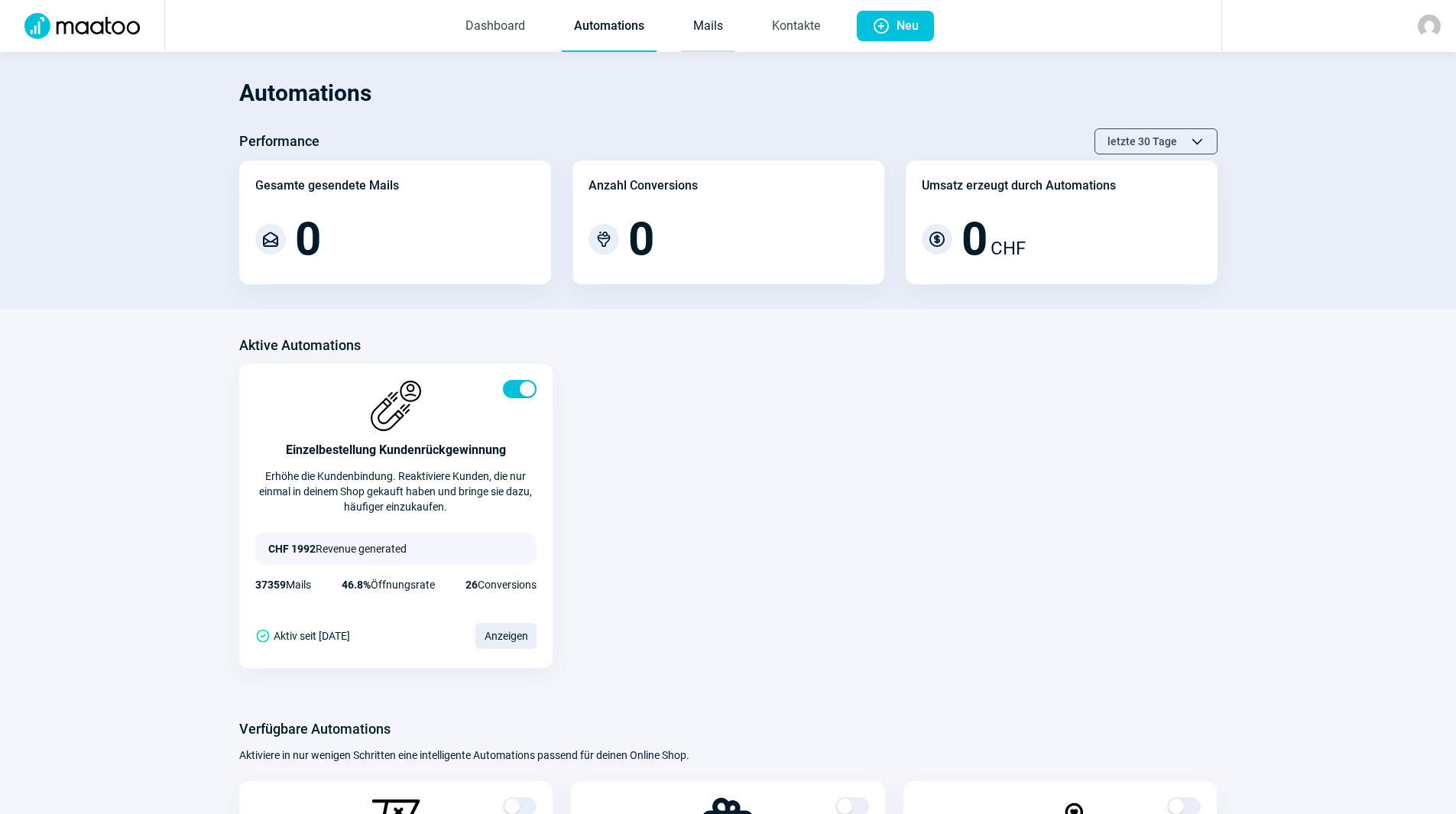
click at [715, 34] on link "Mails" at bounding box center [708, 27] width 55 height 50
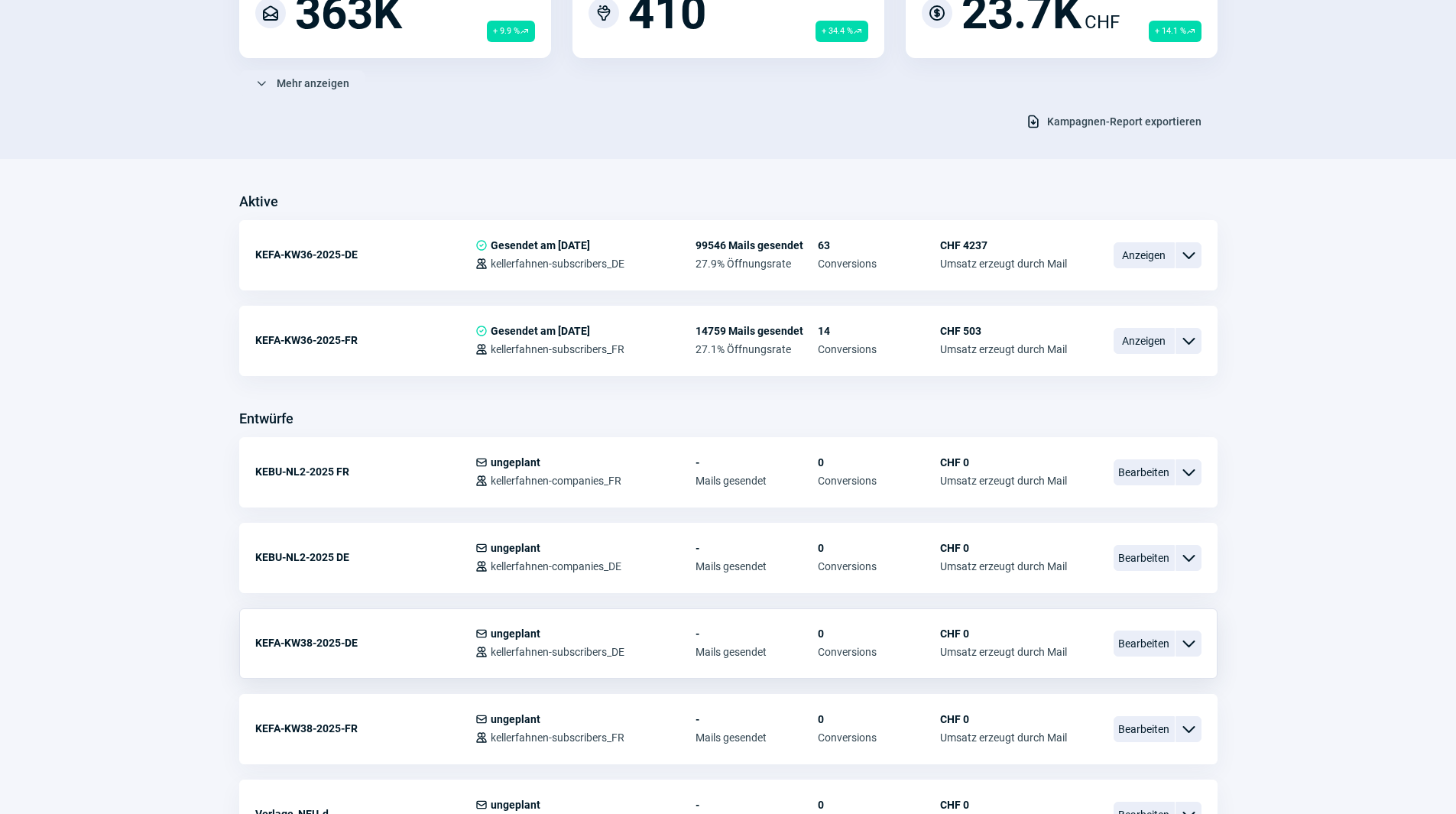
scroll to position [229, 0]
click at [1128, 482] on span "Bearbeiten" at bounding box center [1144, 471] width 61 height 26
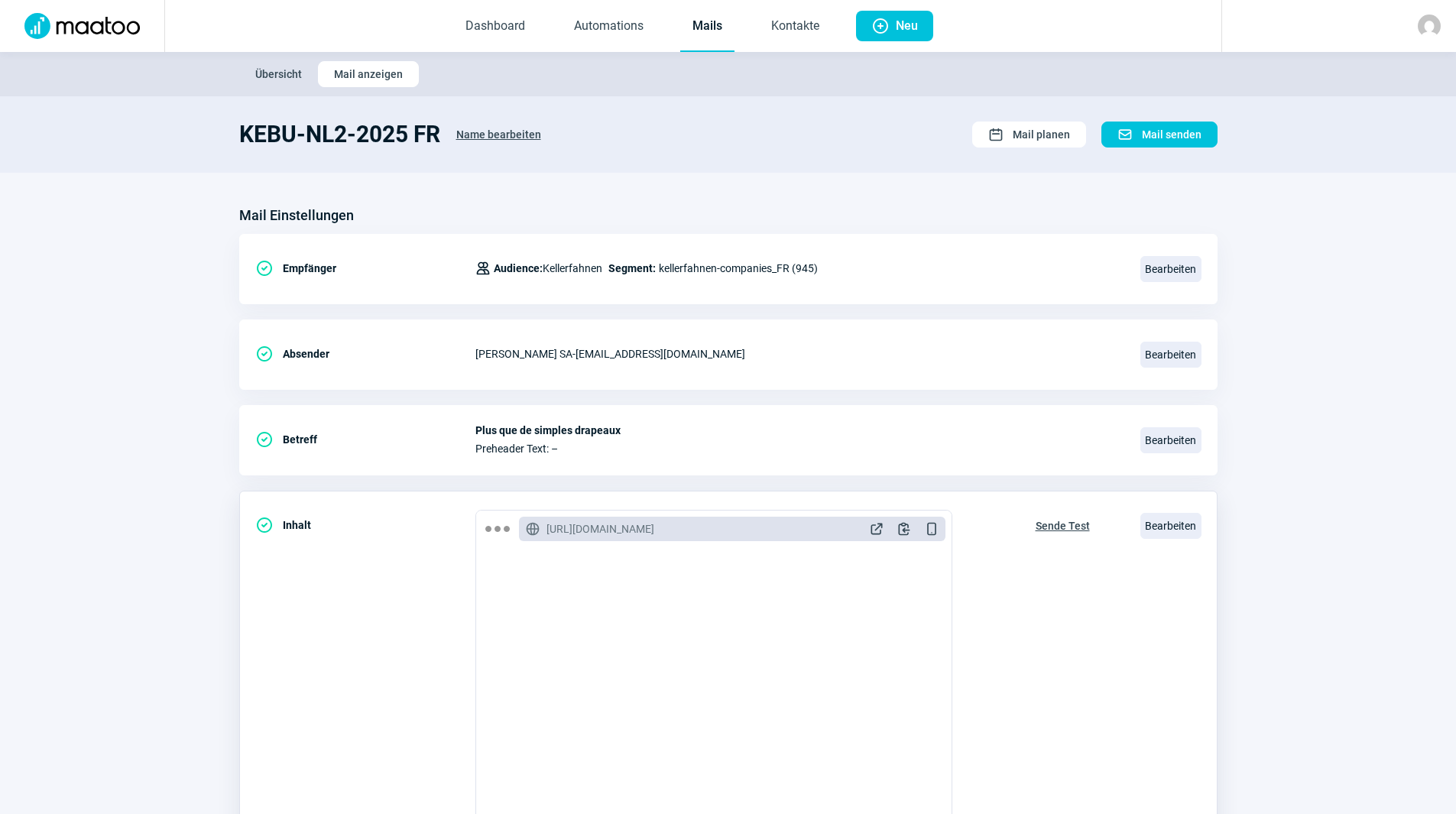
click at [1069, 529] on span "Sende Test" at bounding box center [1062, 526] width 55 height 24
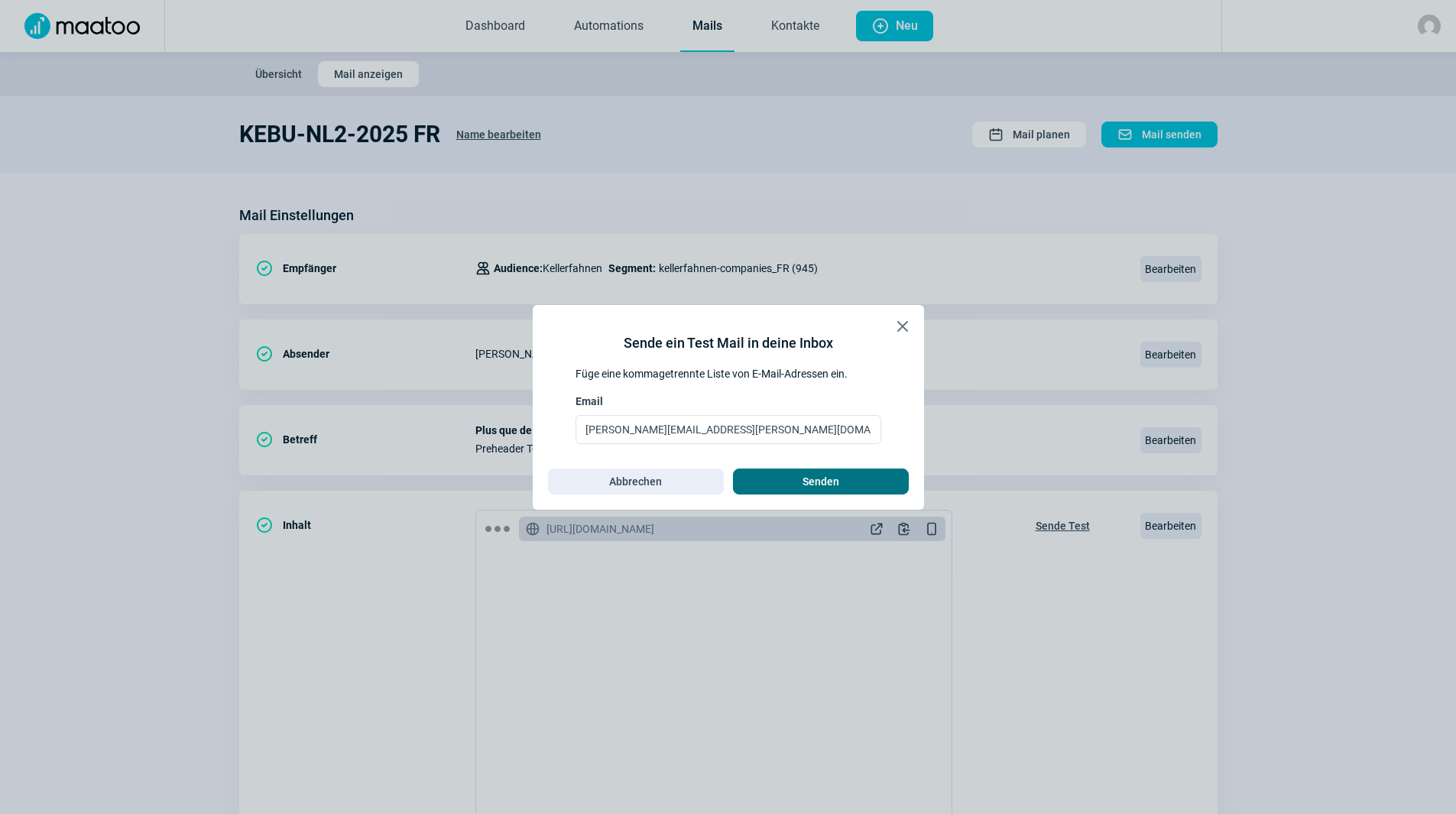
click at [787, 486] on span "Senden" at bounding box center [820, 481] width 144 height 24
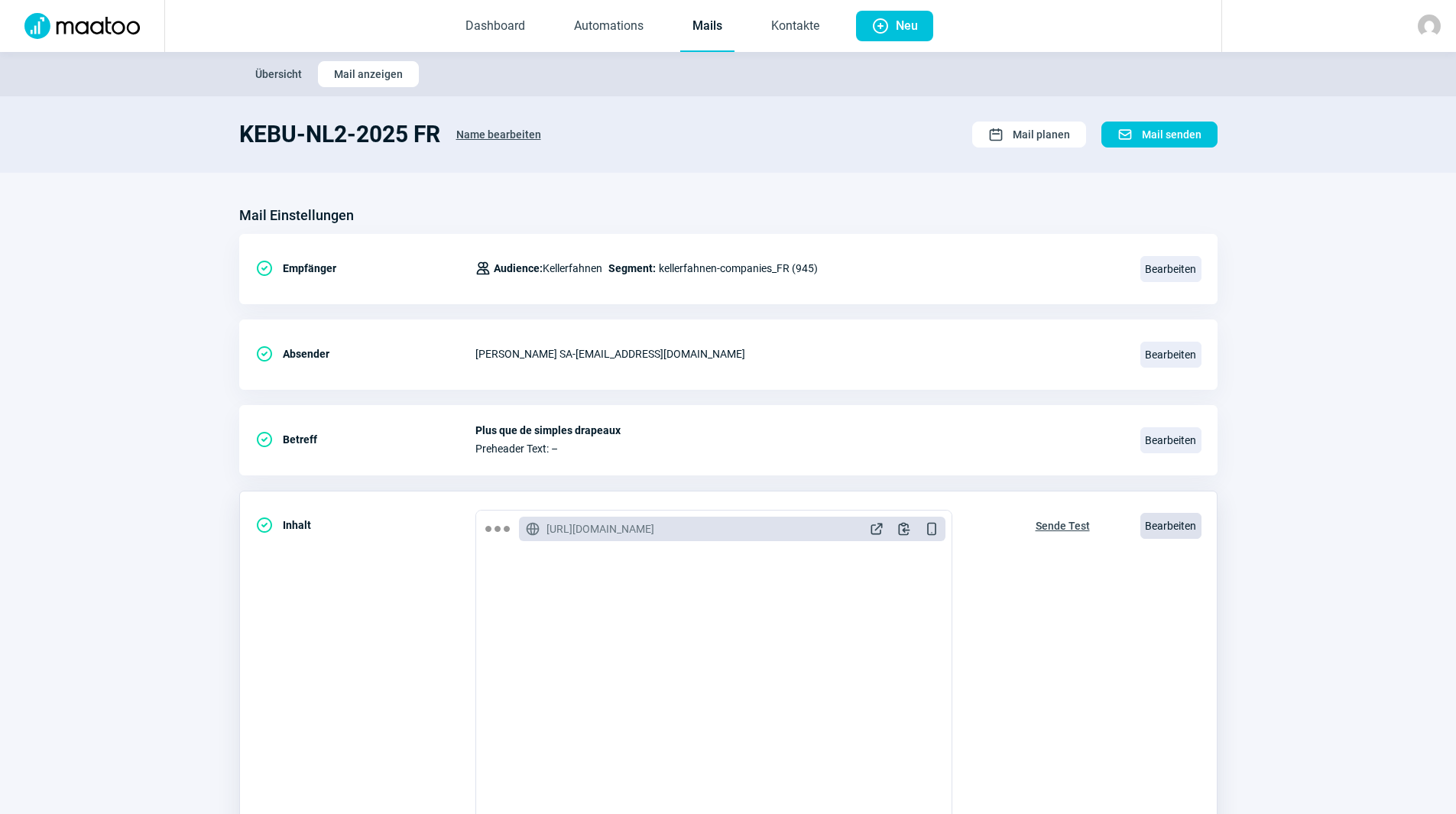
click at [1186, 515] on span "Bearbeiten" at bounding box center [1171, 526] width 61 height 26
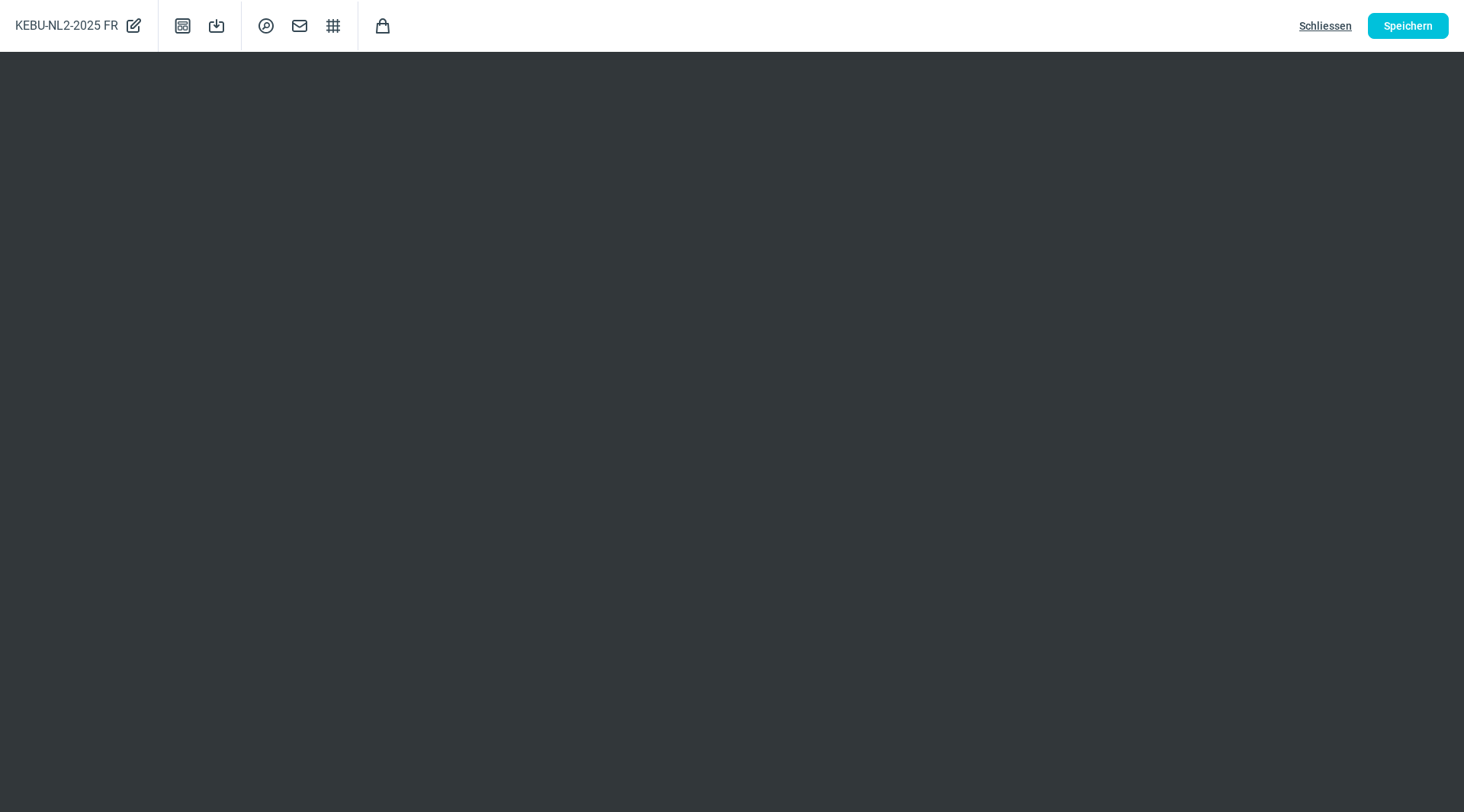
click at [1338, 20] on span "Schliessen" at bounding box center [1326, 25] width 53 height 24
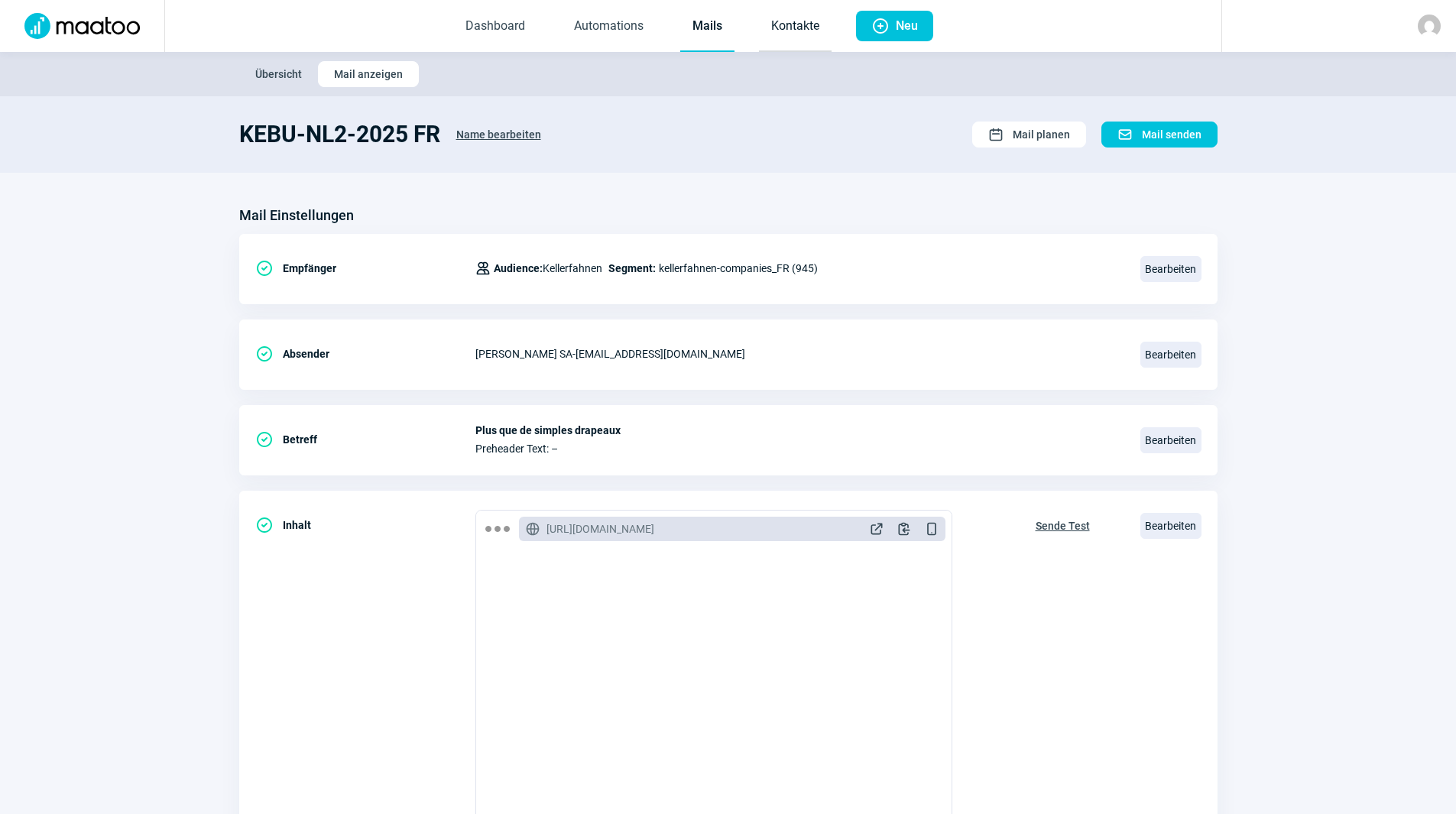
click at [782, 22] on link "Kontakte" at bounding box center [795, 27] width 72 height 50
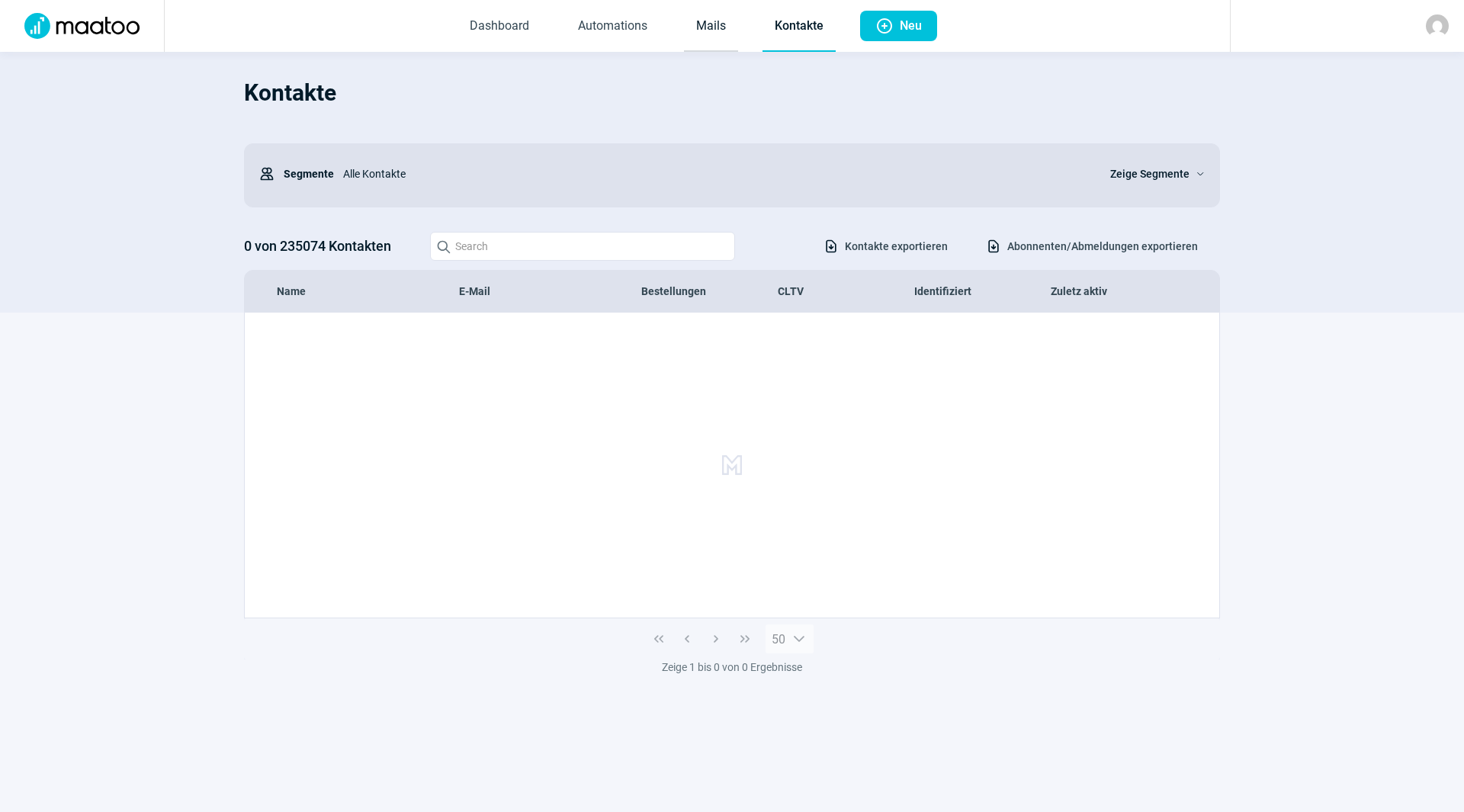
click at [705, 28] on link "Mails" at bounding box center [711, 27] width 54 height 50
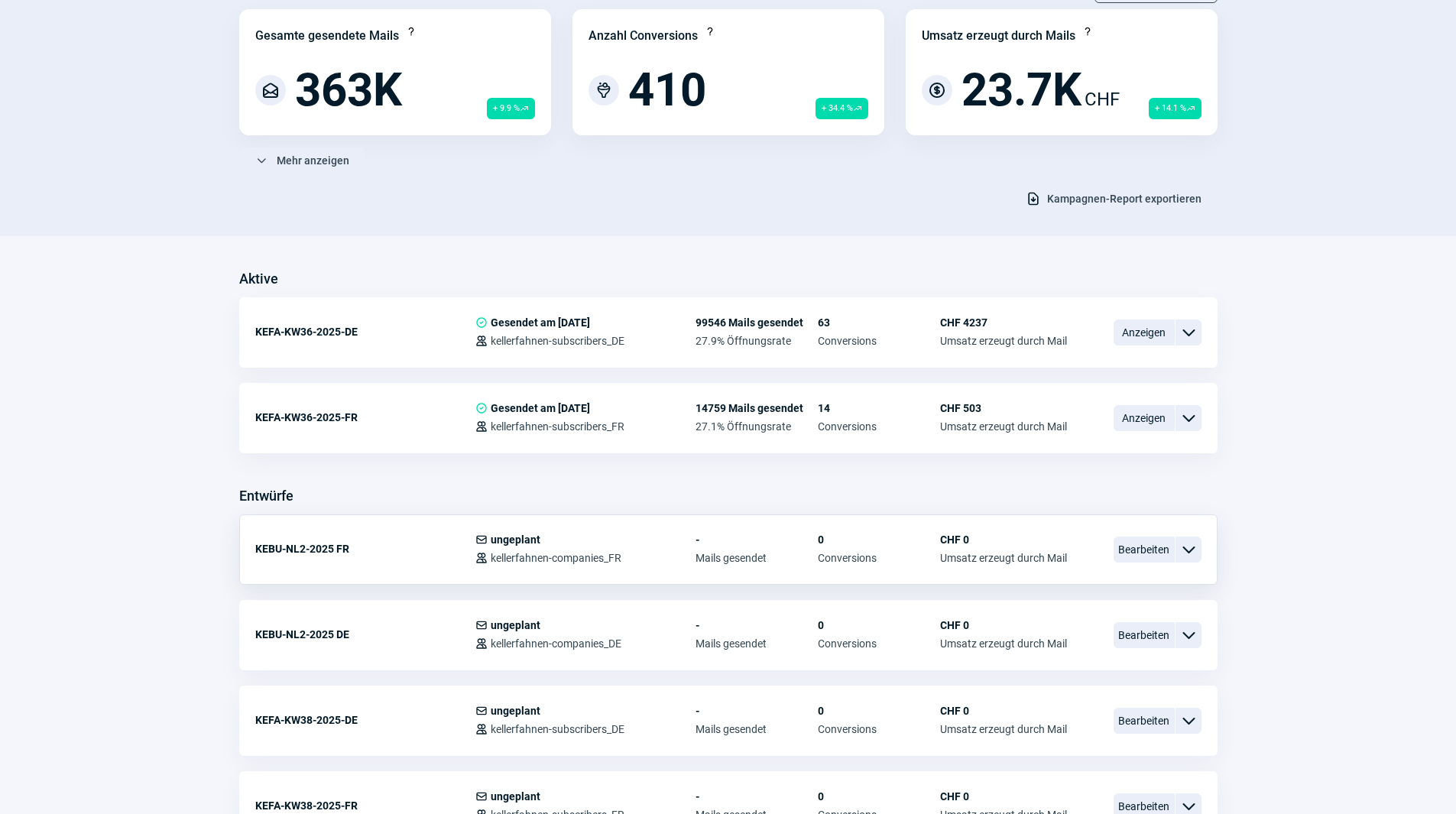
scroll to position [153, 0]
click at [1132, 638] on span "Bearbeiten" at bounding box center [1144, 633] width 61 height 26
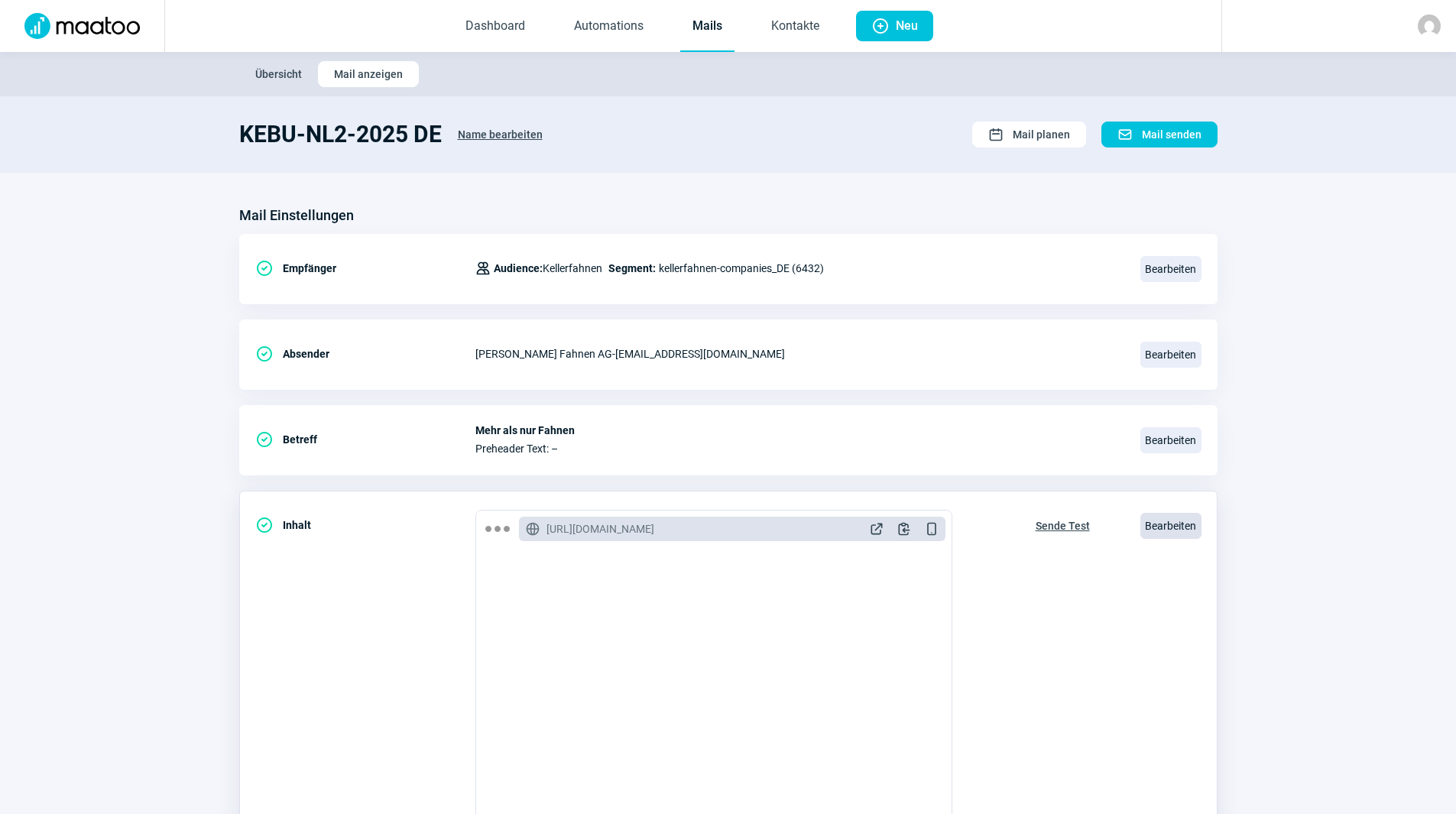
click at [1163, 523] on span "Bearbeiten" at bounding box center [1171, 526] width 61 height 26
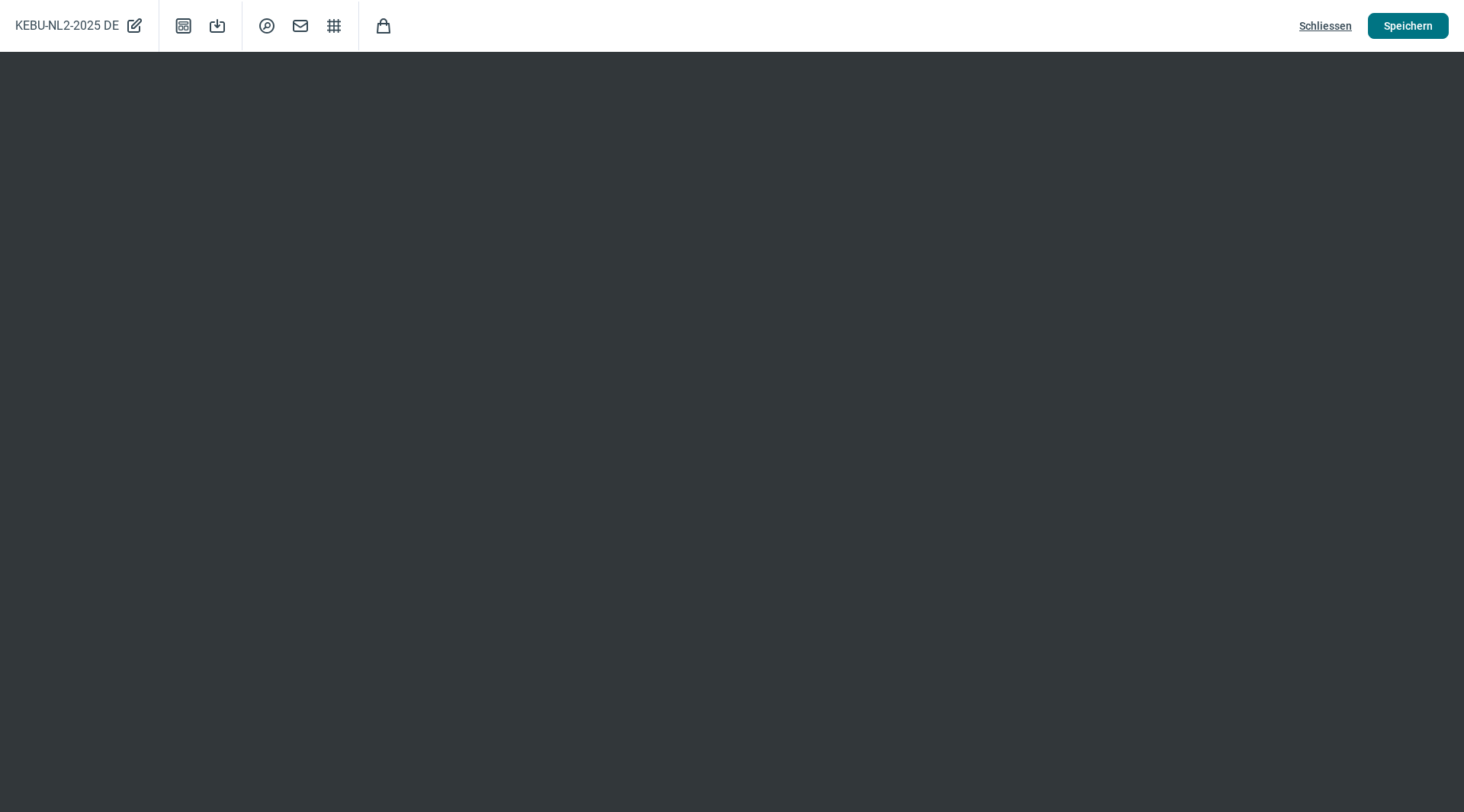
click at [1424, 23] on span "Speichern" at bounding box center [1409, 25] width 49 height 24
click at [1326, 28] on span "Schliessen" at bounding box center [1326, 25] width 53 height 24
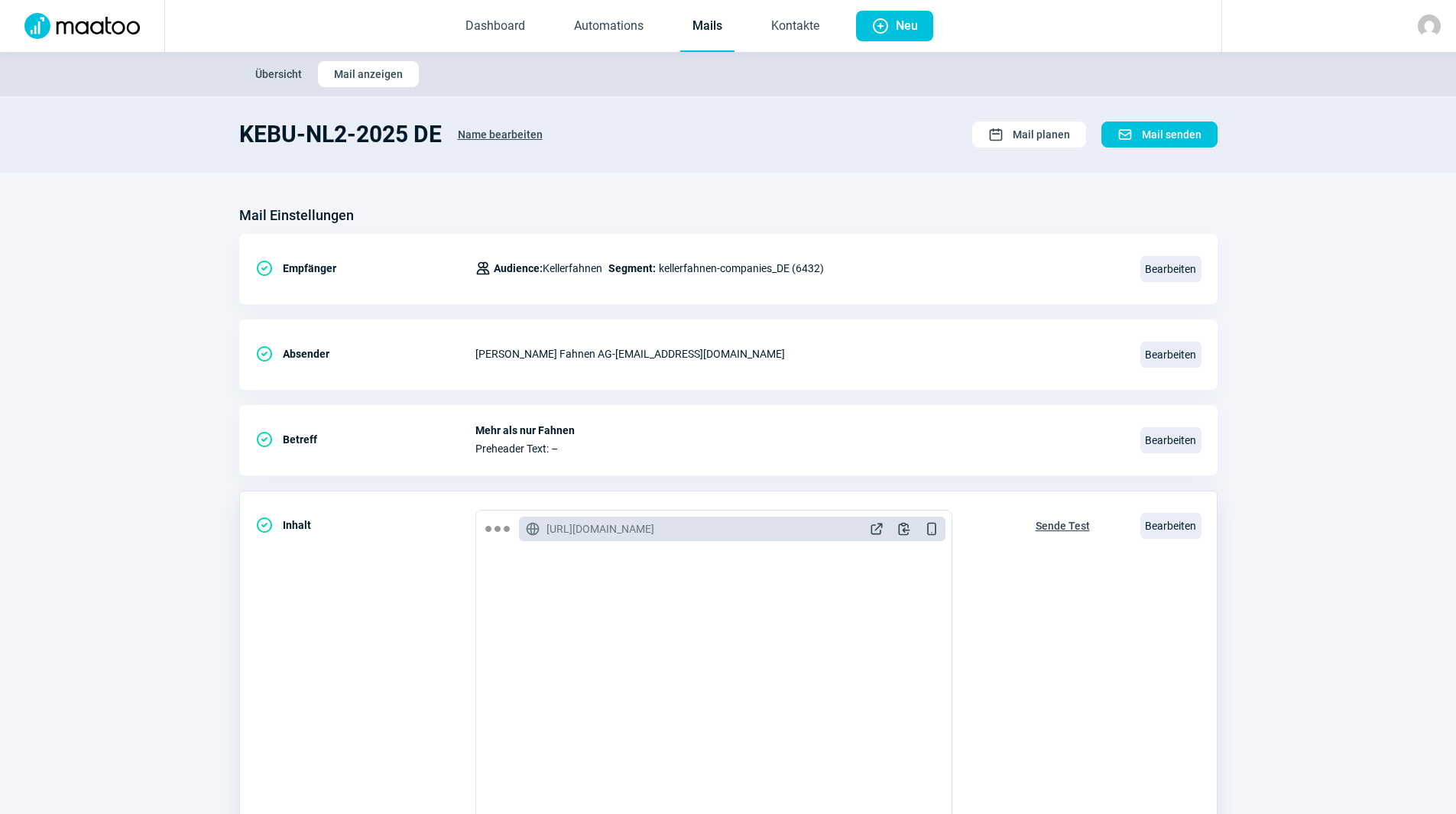
click at [1058, 518] on span "Sende Test" at bounding box center [1062, 526] width 55 height 24
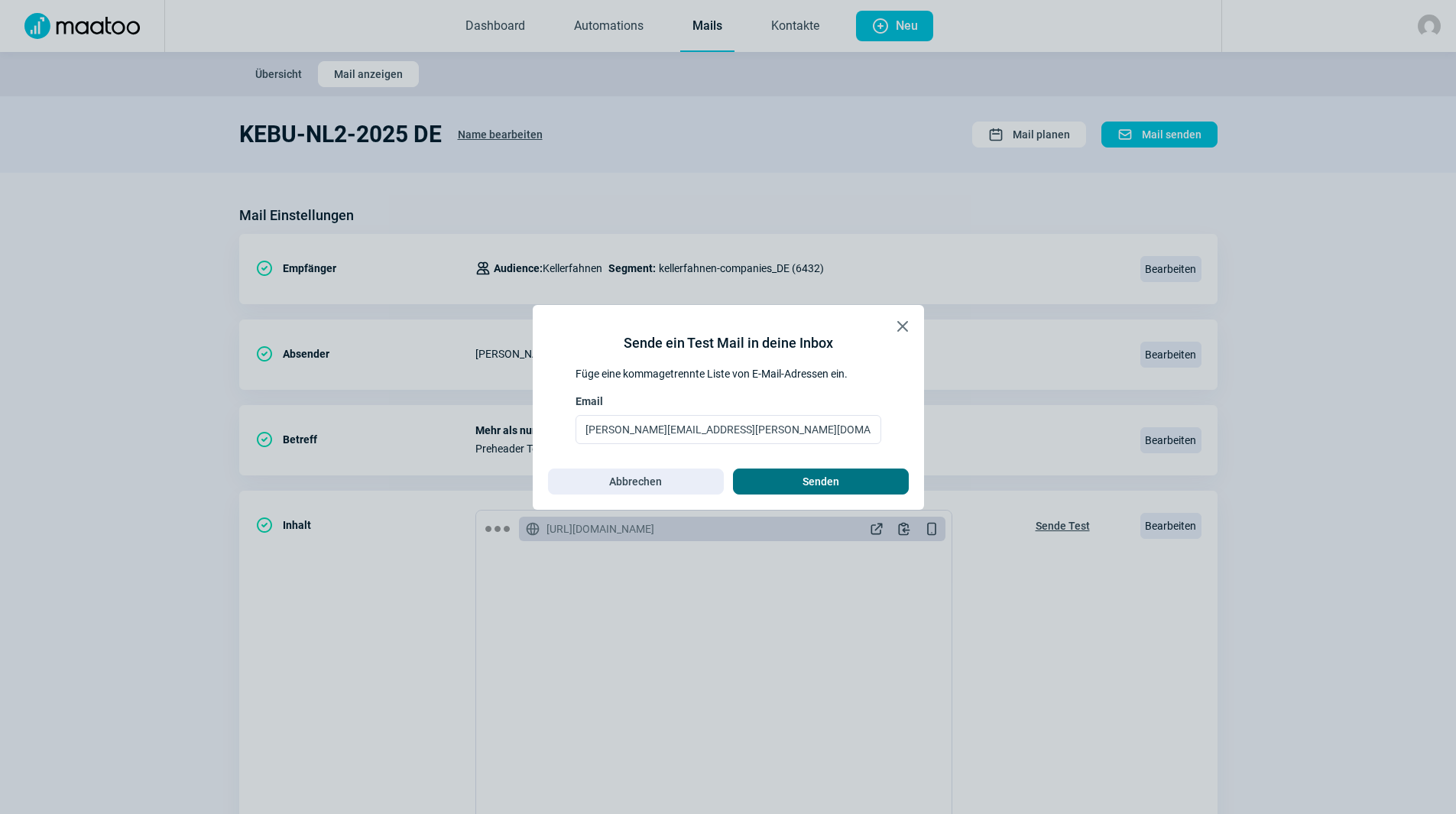
click at [863, 469] on button "Senden" at bounding box center [820, 481] width 175 height 26
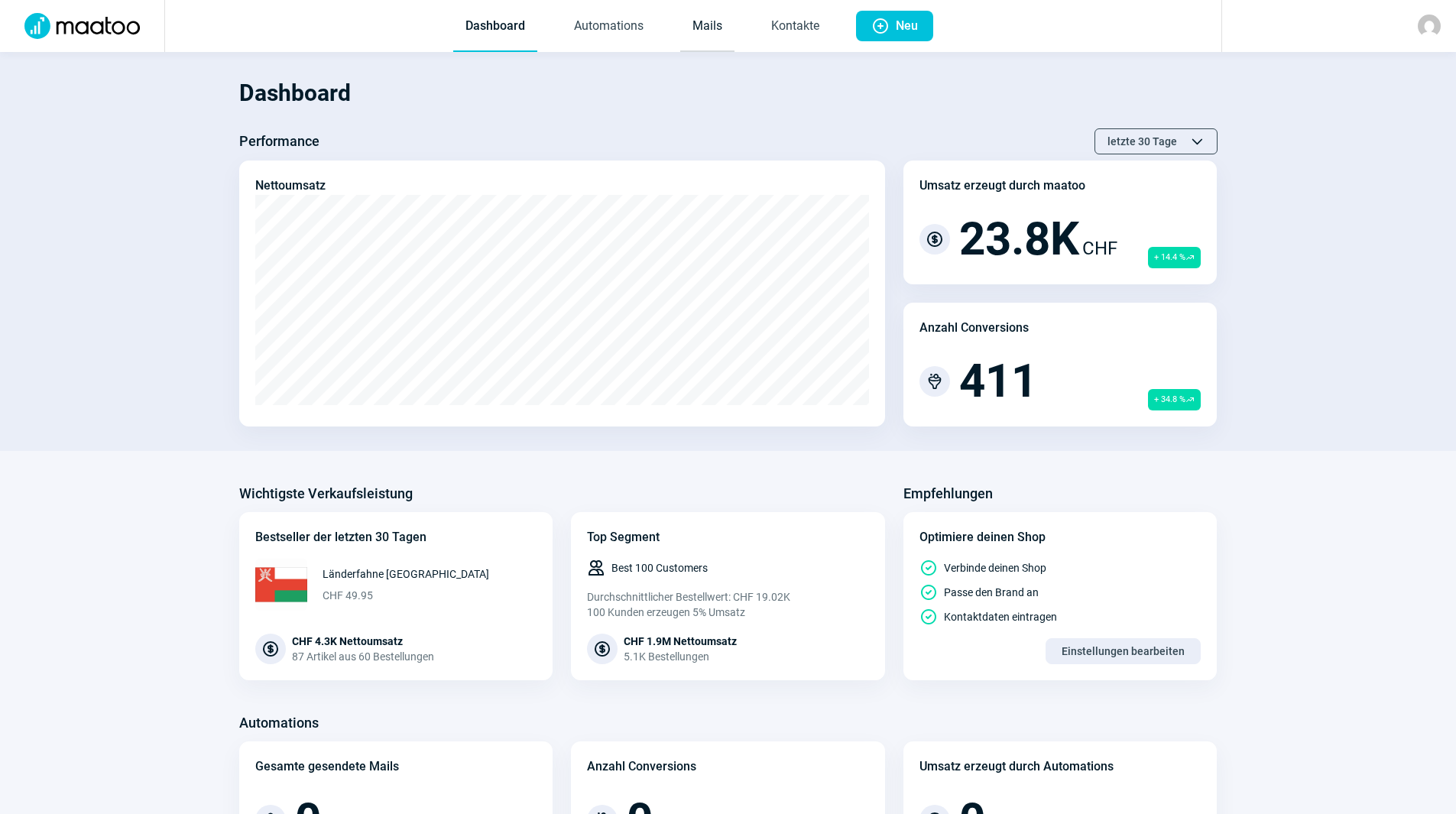
click at [706, 26] on link "Mails" at bounding box center [707, 27] width 55 height 50
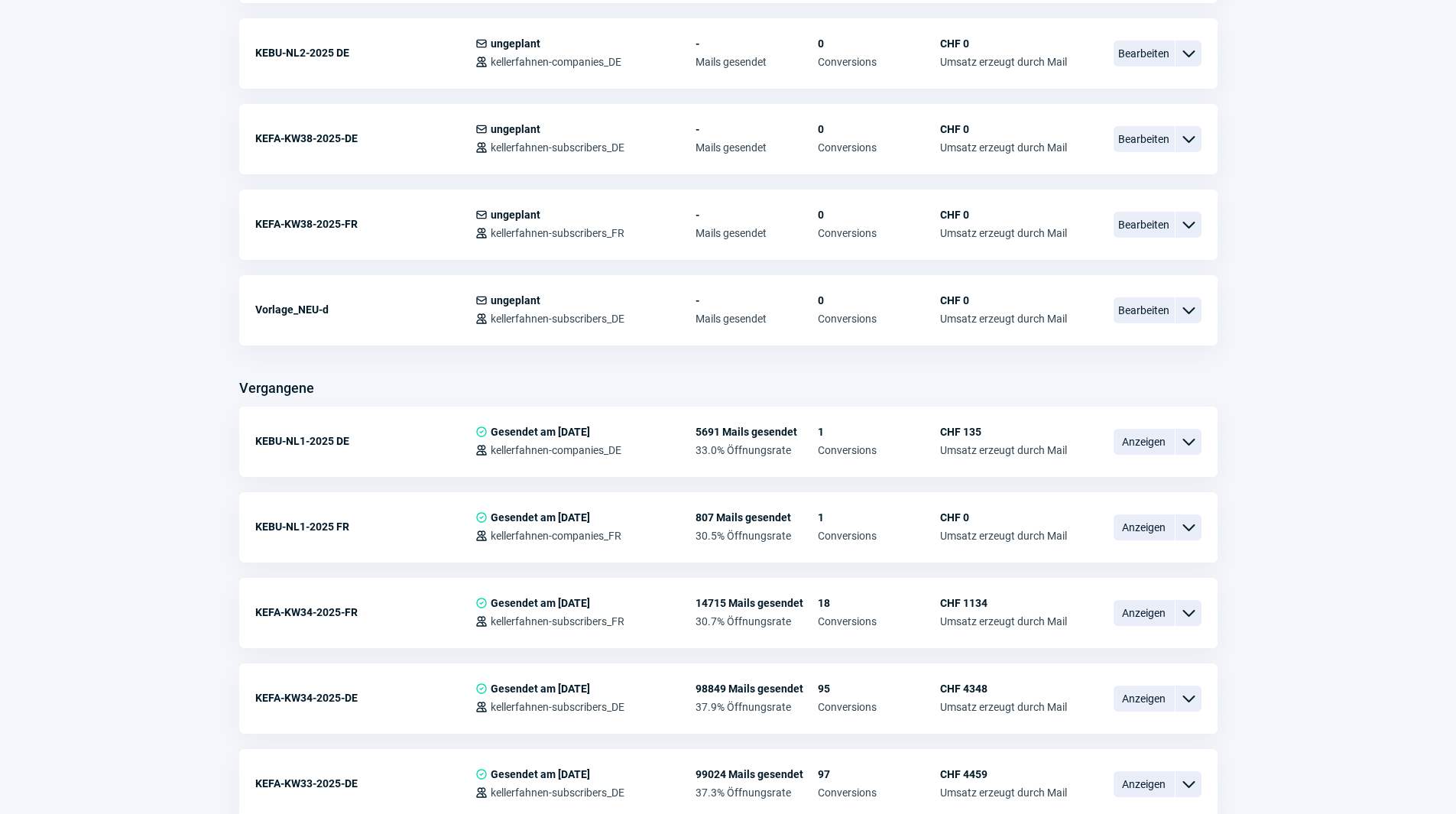
scroll to position [764, 0]
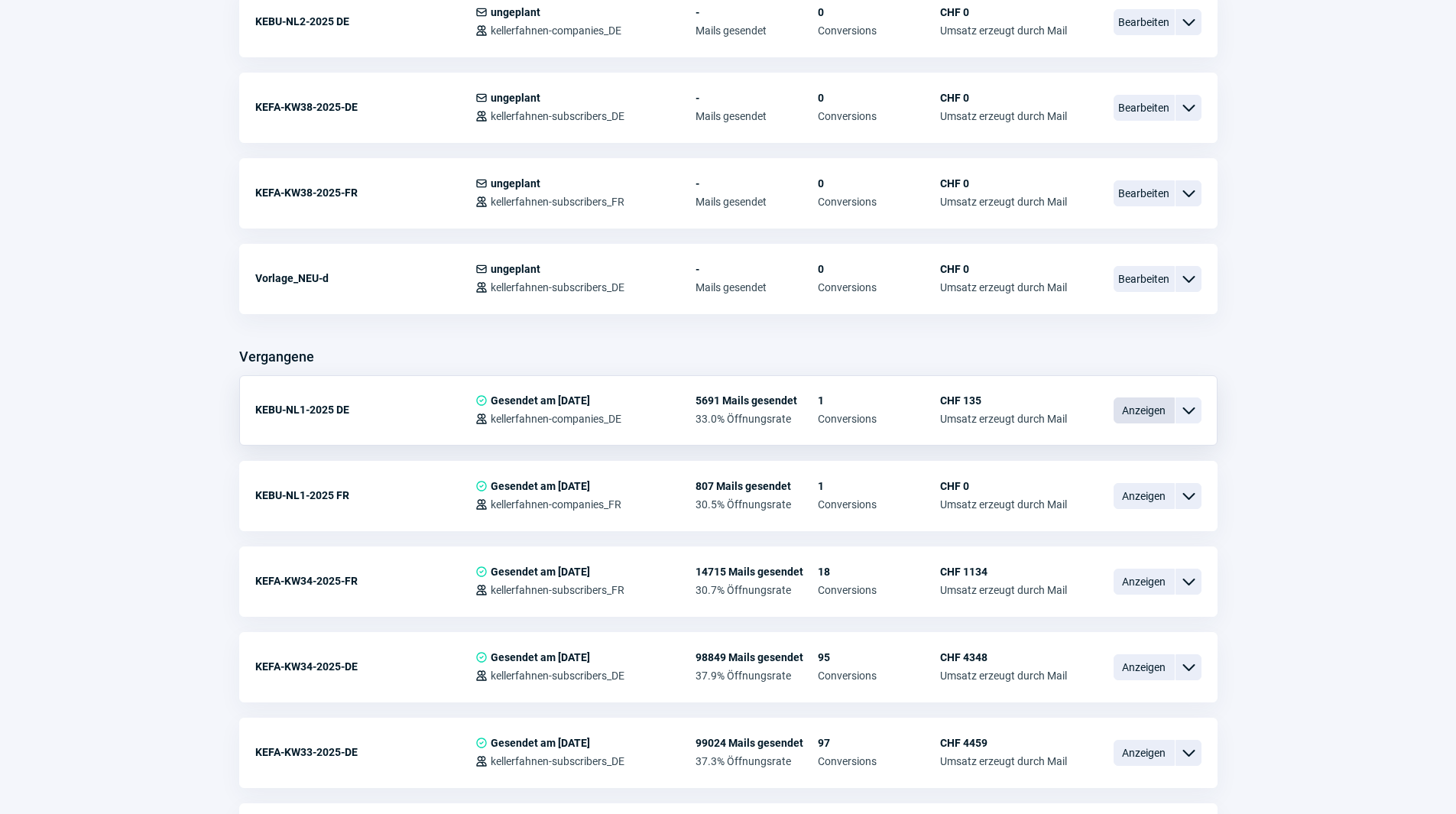
click at [1143, 412] on span "Anzeigen" at bounding box center [1144, 410] width 61 height 26
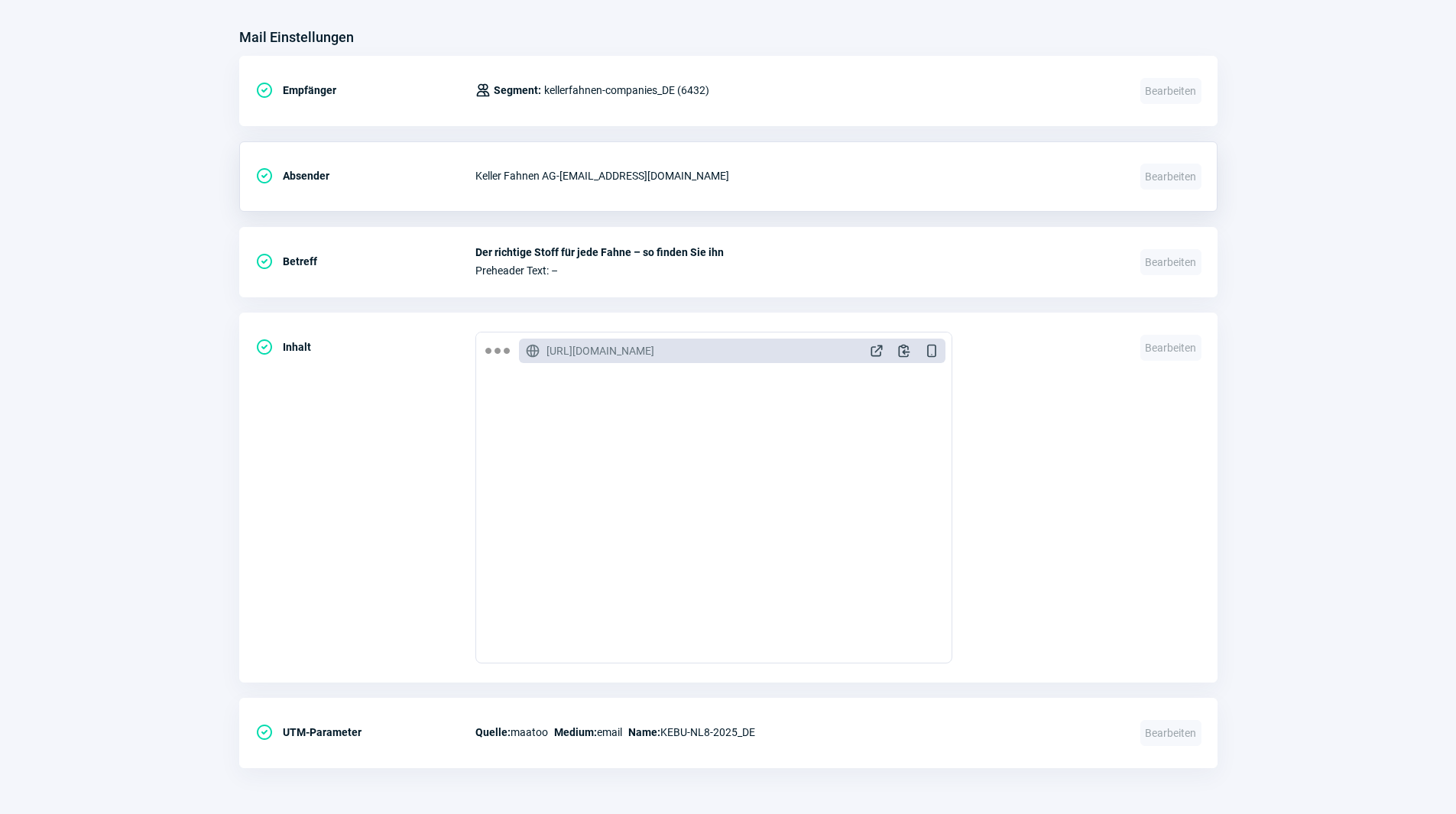
scroll to position [153, 0]
click at [140, 593] on section "Mail Einstellungen CheckCircle icon Empfänger Users icon Segment: kellerfahnen-…" at bounding box center [728, 405] width 1456 height 820
